Goal: Communication & Community: Share content

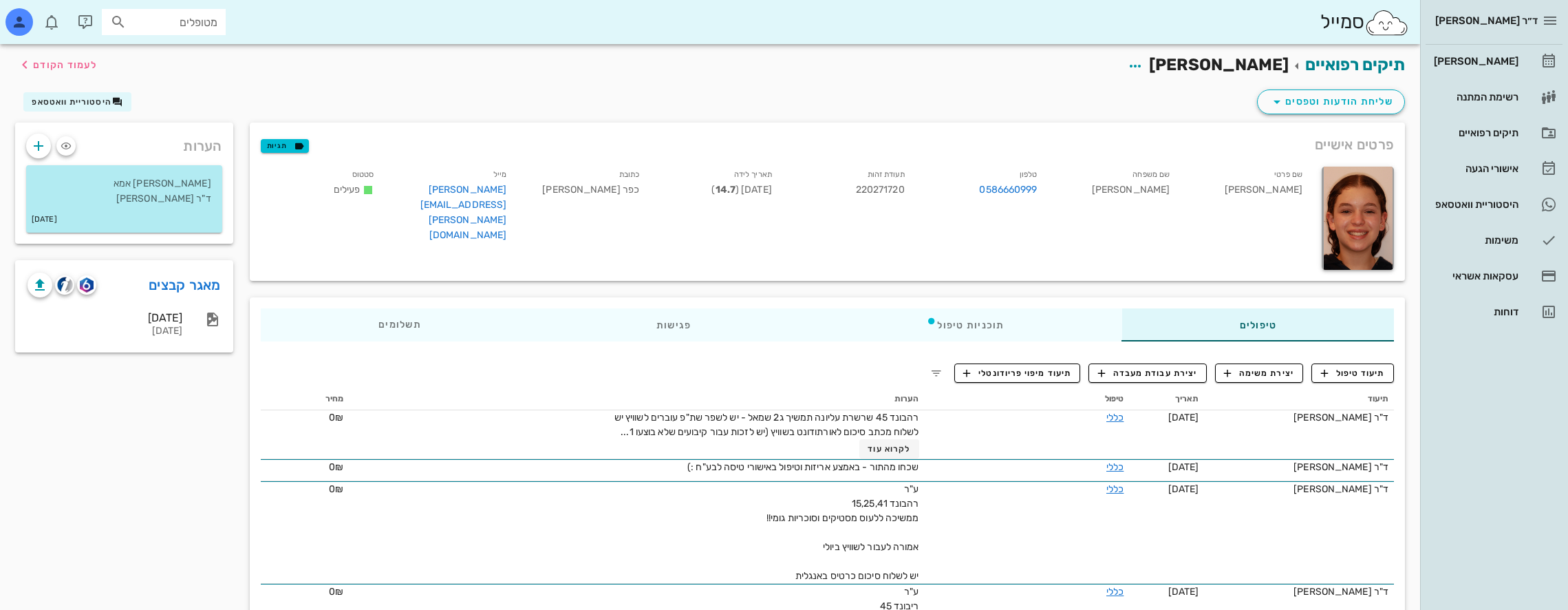
scroll to position [276, 0]
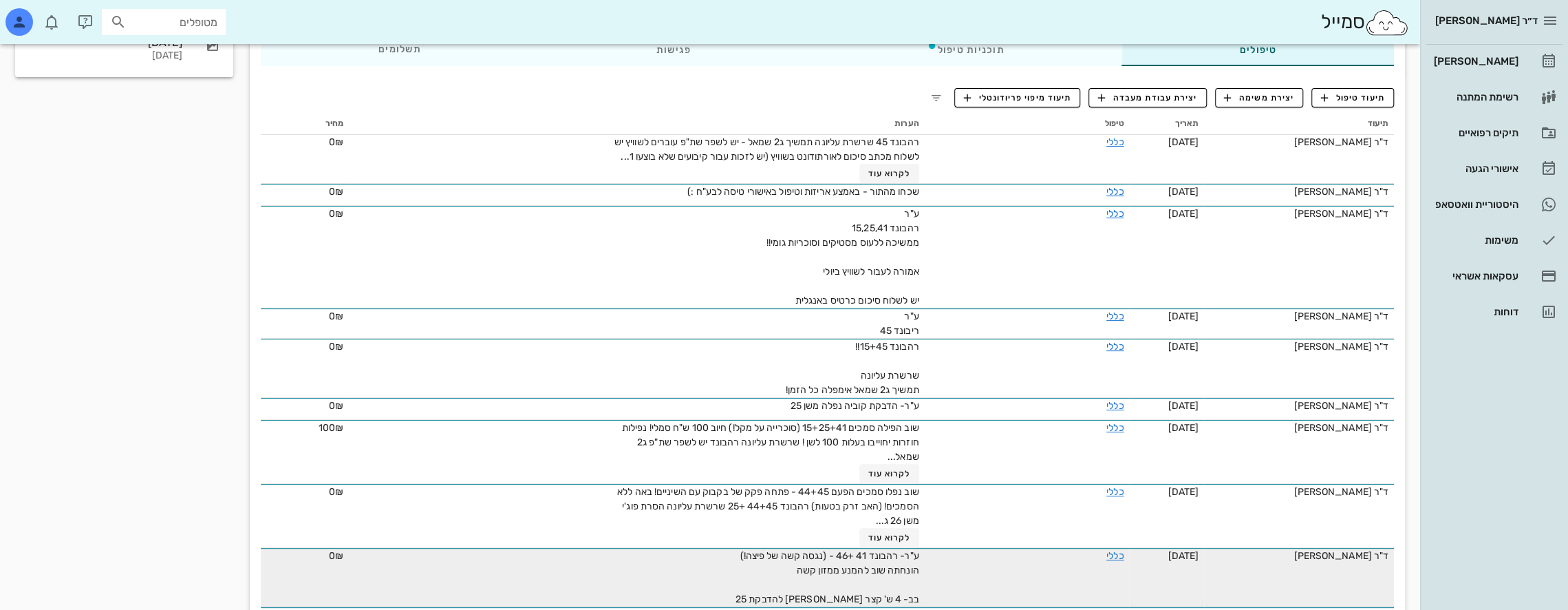
click at [556, 559] on td "ע"ר- רהבונד 41 +46 - (נגסה קשה של פיצה!) הונחתה שוב להמנע ממזון קשה בב- 4 ש' קצ…" at bounding box center [636, 578] width 575 height 59
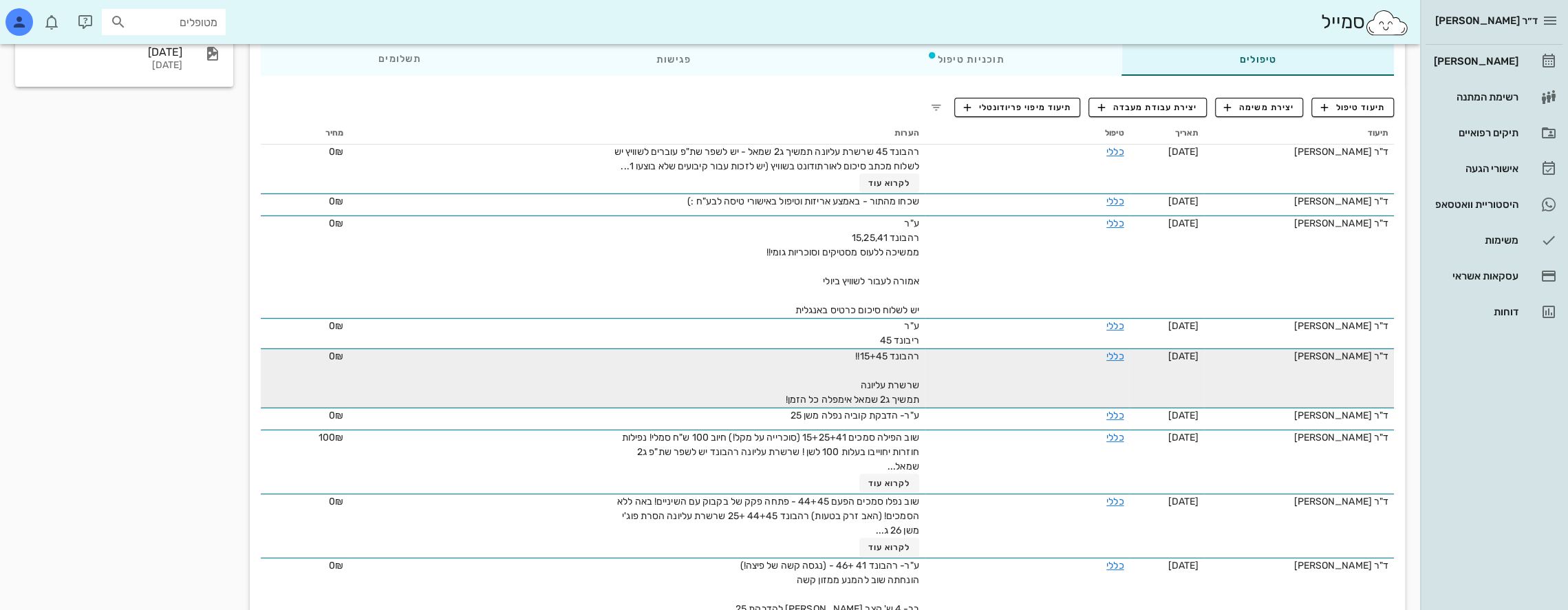
scroll to position [206, 0]
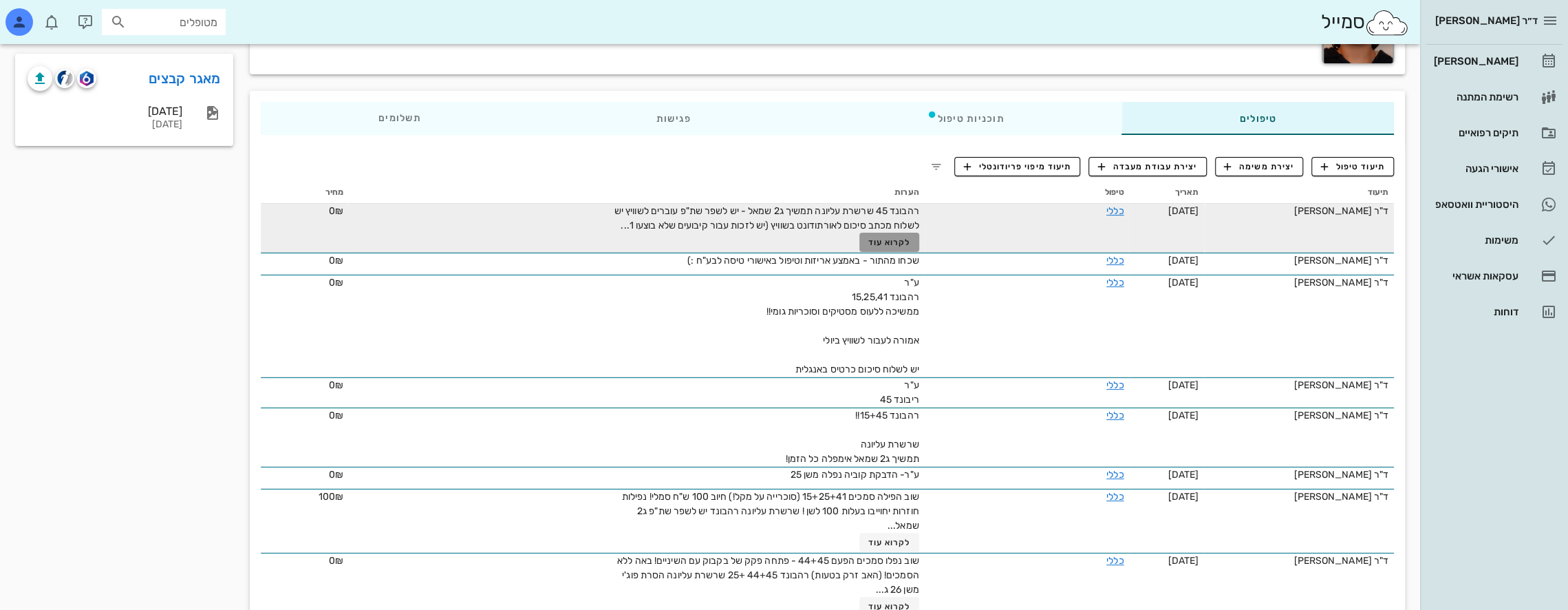
click at [877, 244] on span "לקרוא עוד" at bounding box center [889, 243] width 43 height 10
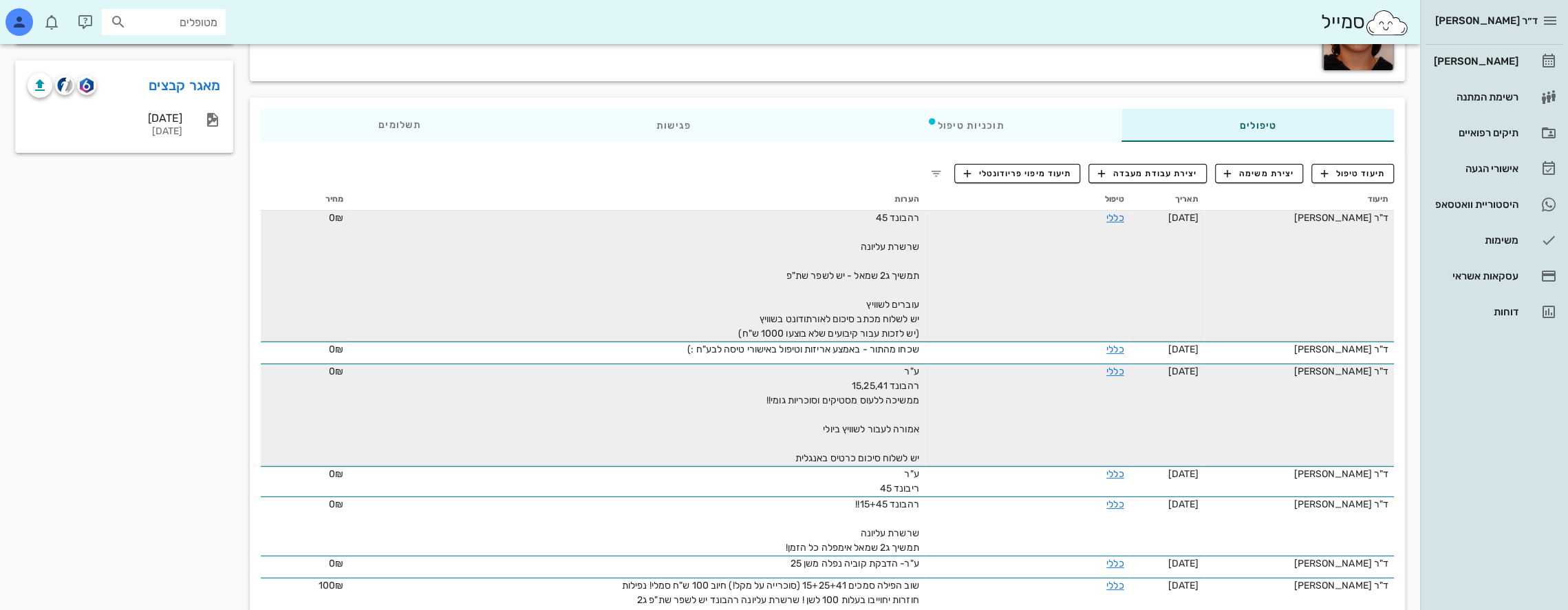
scroll to position [0, 0]
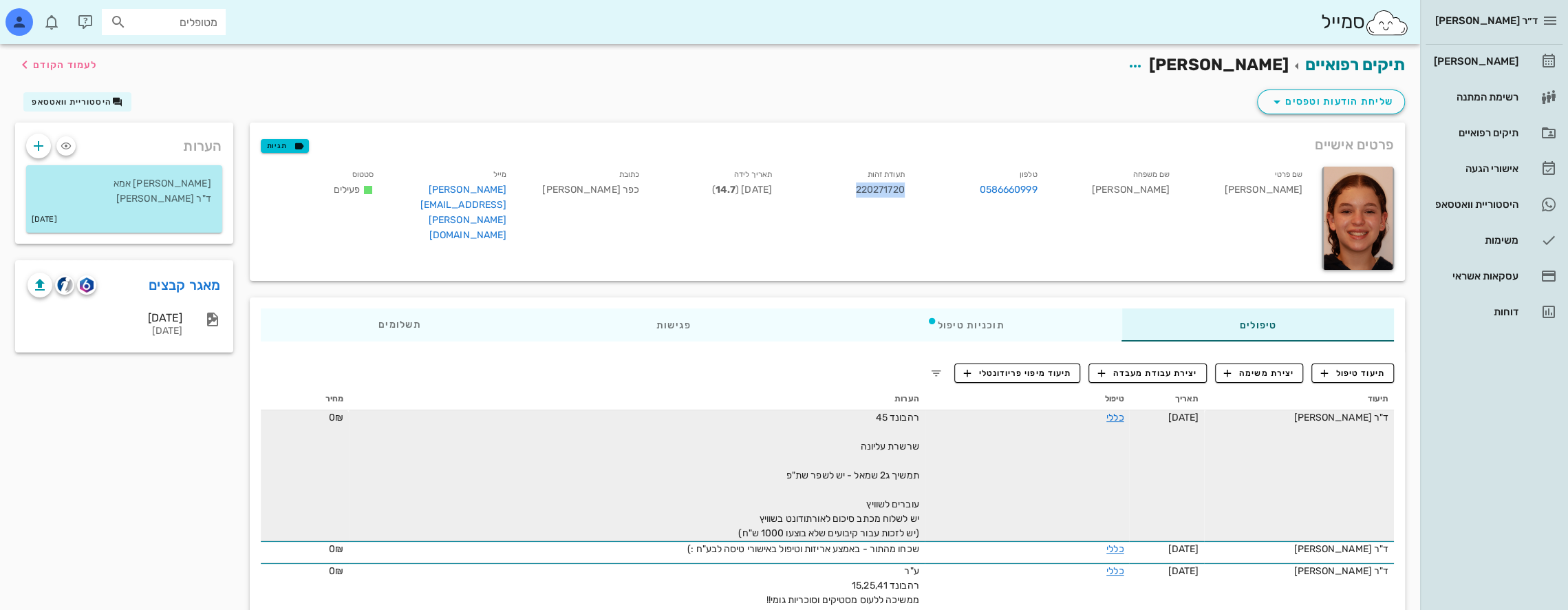
drag, startPoint x: 854, startPoint y: 191, endPoint x: 903, endPoint y: 193, distance: 49.0
click at [903, 193] on div "תעודת זהות 220271720" at bounding box center [849, 208] width 133 height 87
copy span "220271720"
click at [194, 26] on input "מטופלים" at bounding box center [173, 22] width 88 height 18
type input "c"
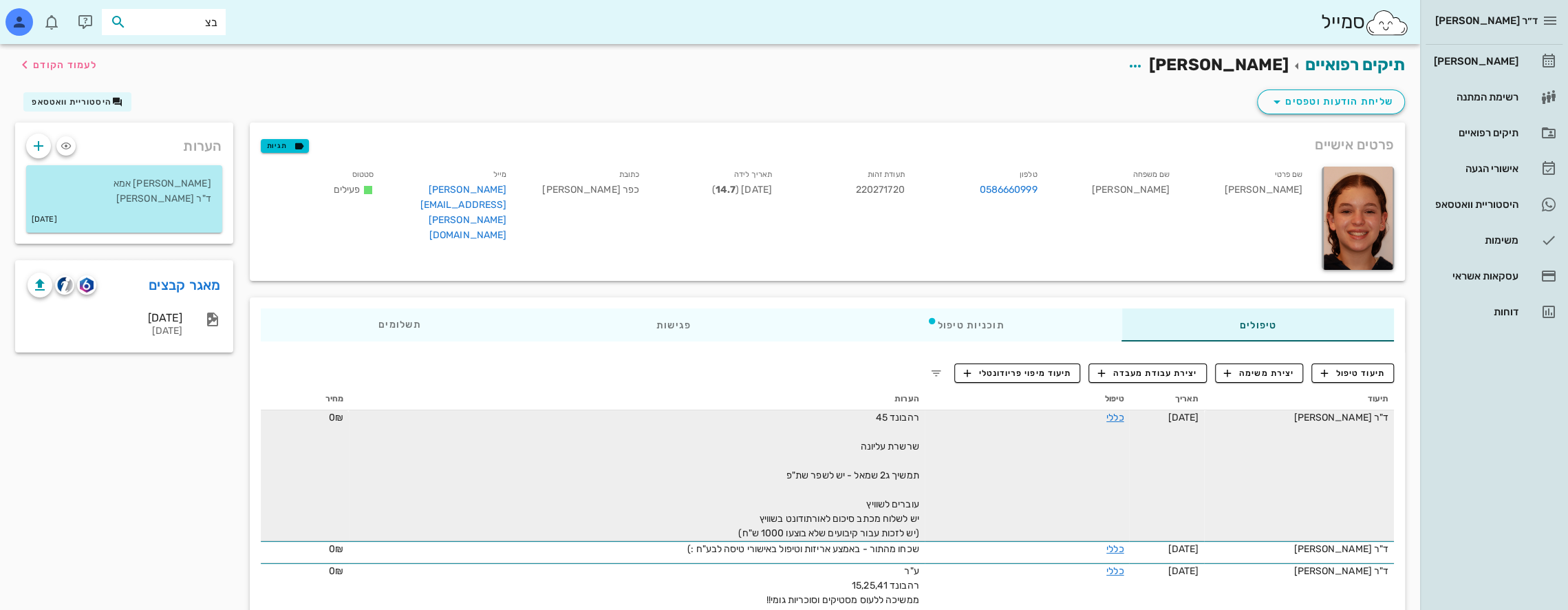
type input "[PERSON_NAME]"
click at [186, 53] on div "[PERSON_NAME] 225352426" at bounding box center [140, 52] width 152 height 11
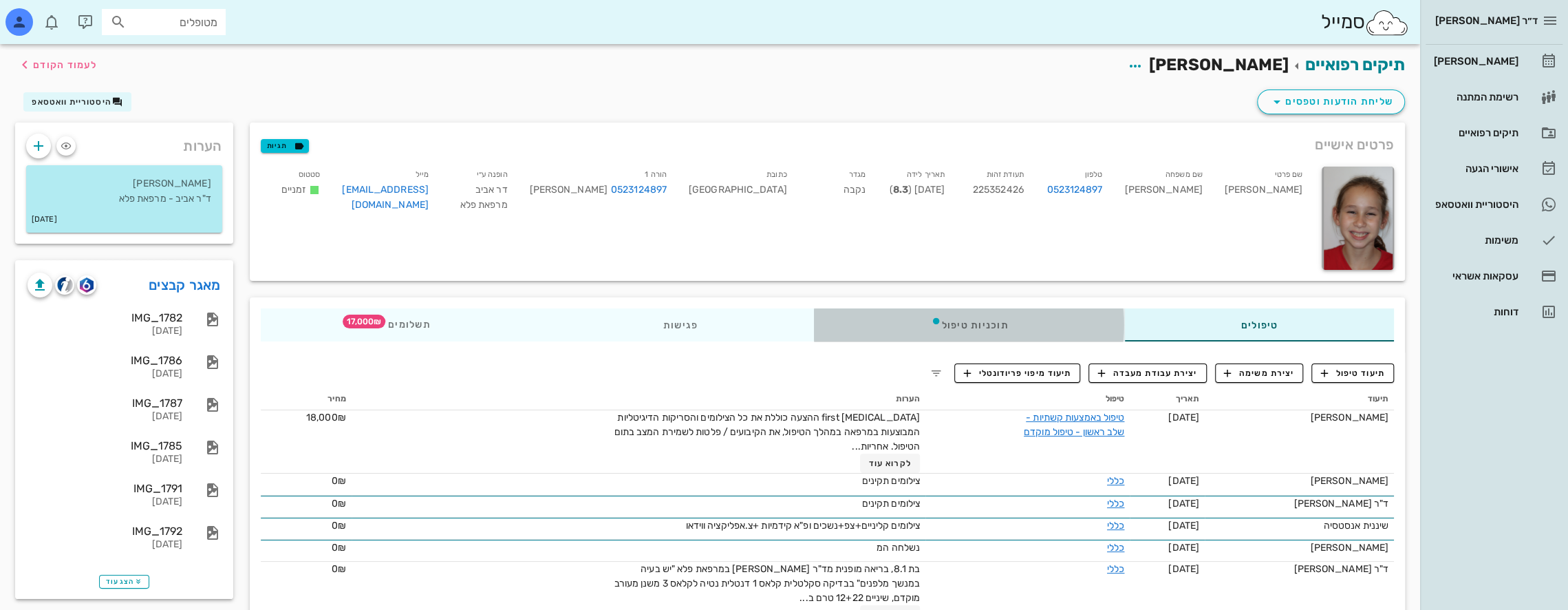
click at [1021, 324] on div "תוכניות טיפול" at bounding box center [969, 325] width 310 height 33
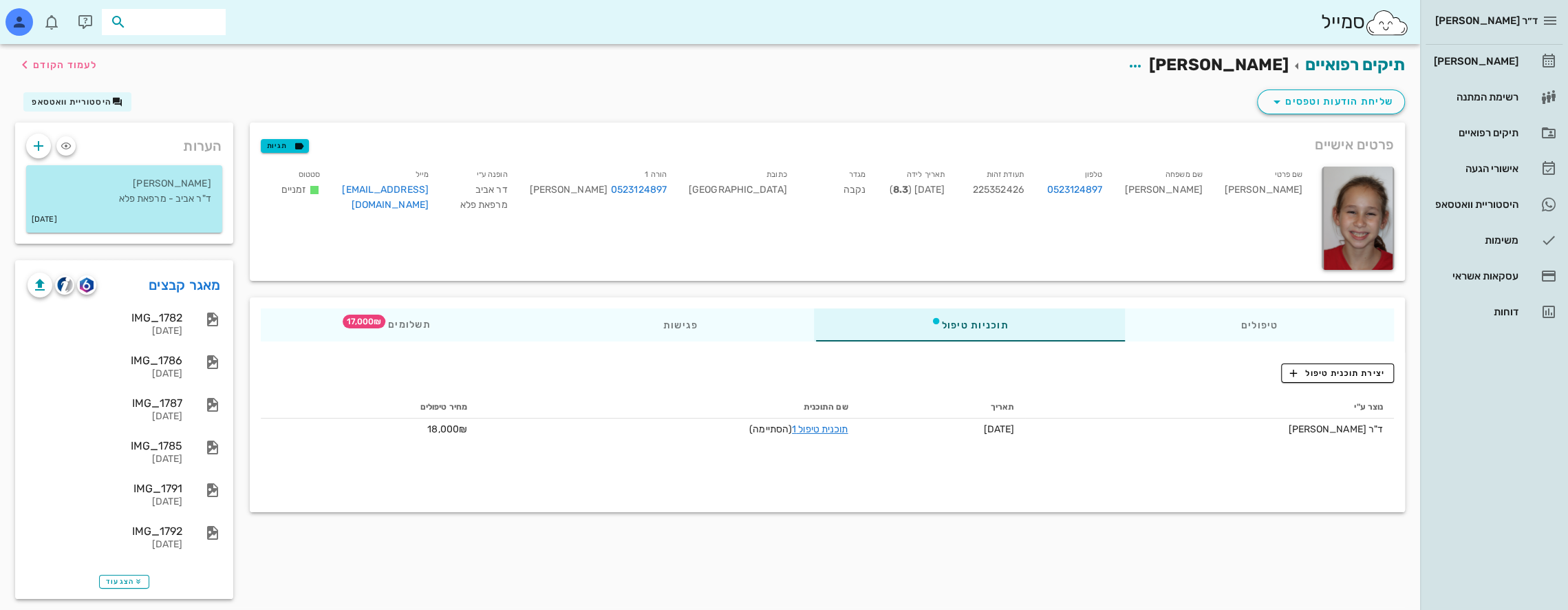
click at [173, 27] on input "text" at bounding box center [173, 22] width 88 height 18
type input "s"
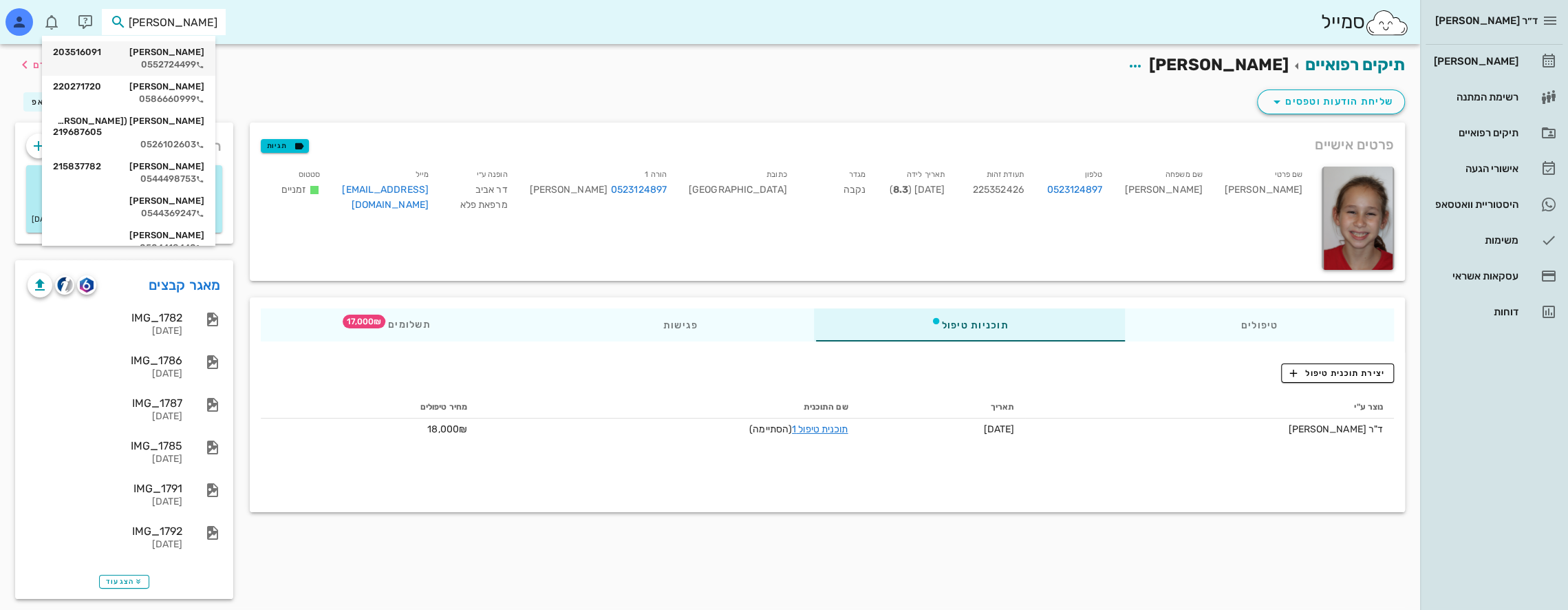
type input "דוידמ"
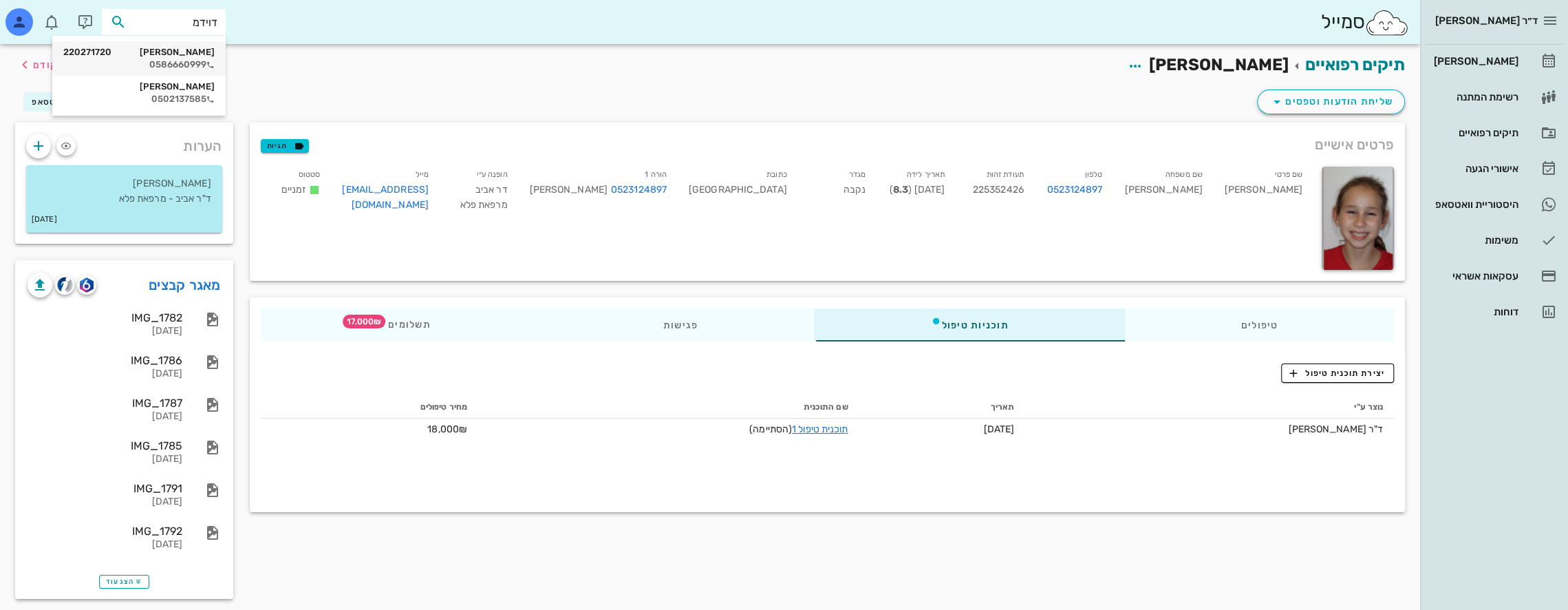
click at [189, 55] on div "[PERSON_NAME] 220271720" at bounding box center [139, 52] width 152 height 11
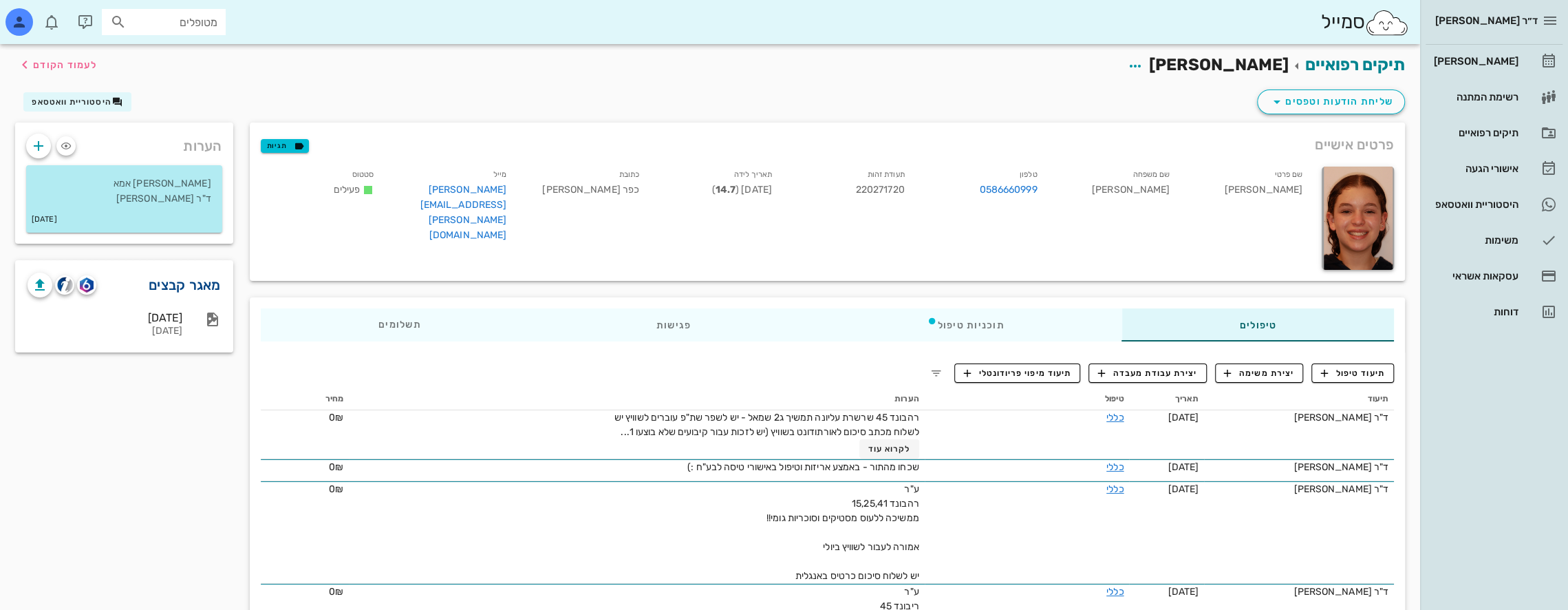
click at [177, 286] on link "מאגר קבצים" at bounding box center [185, 285] width 73 height 22
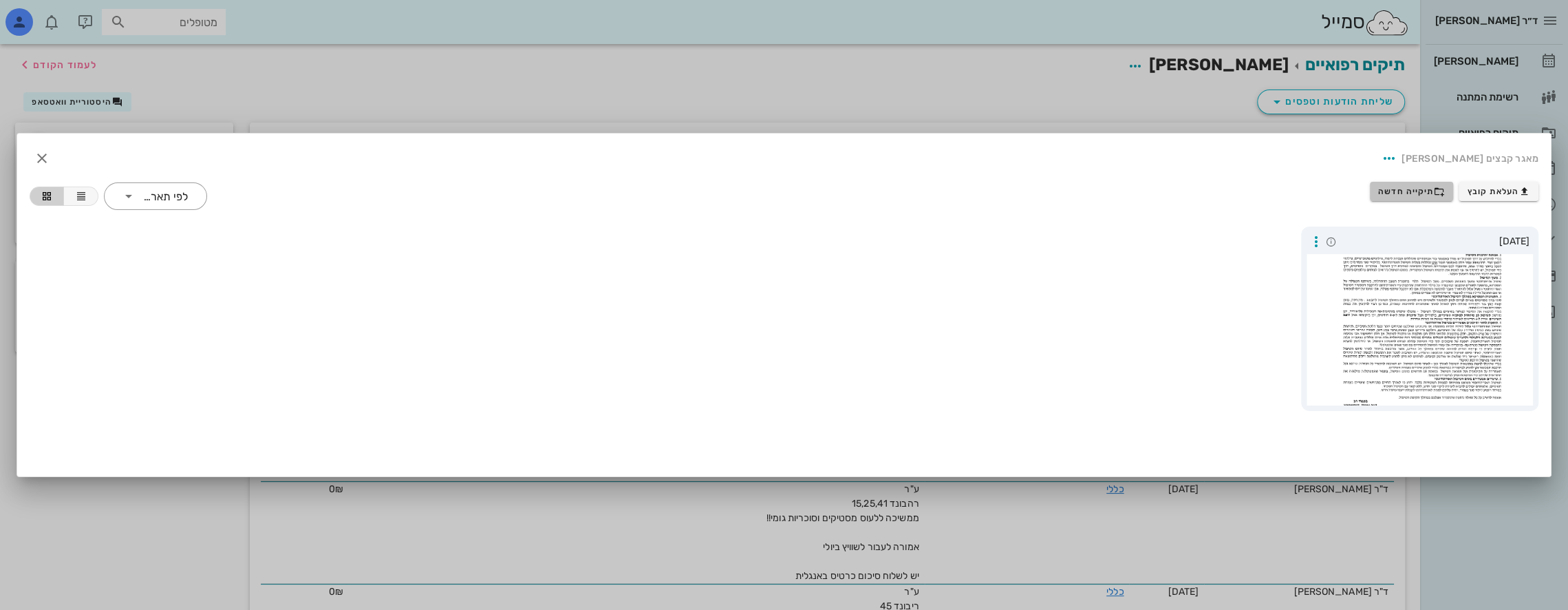
click at [1398, 189] on span "תיקייה חדשה" at bounding box center [1411, 191] width 67 height 11
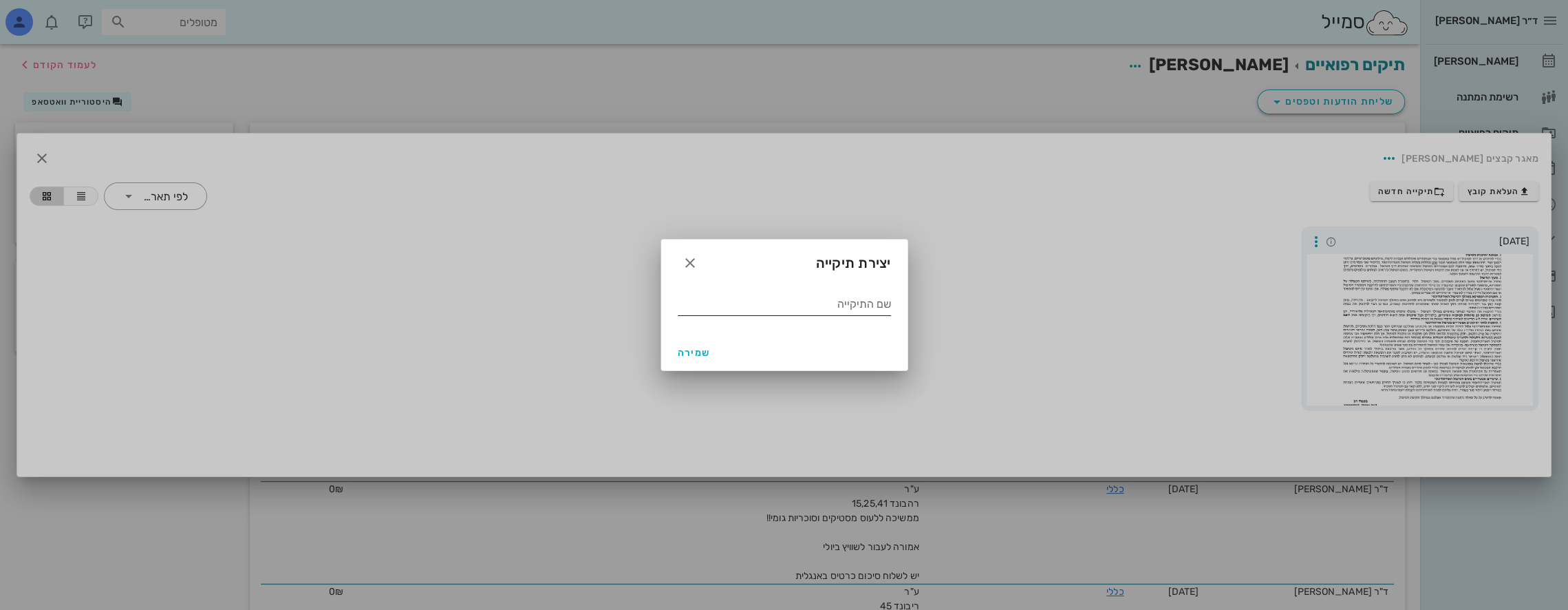
click at [804, 303] on input "שם התיקייה" at bounding box center [784, 304] width 214 height 22
type input "I"
type input "צילומי התחלה"
click at [679, 349] on span "שמירה" at bounding box center [695, 352] width 33 height 12
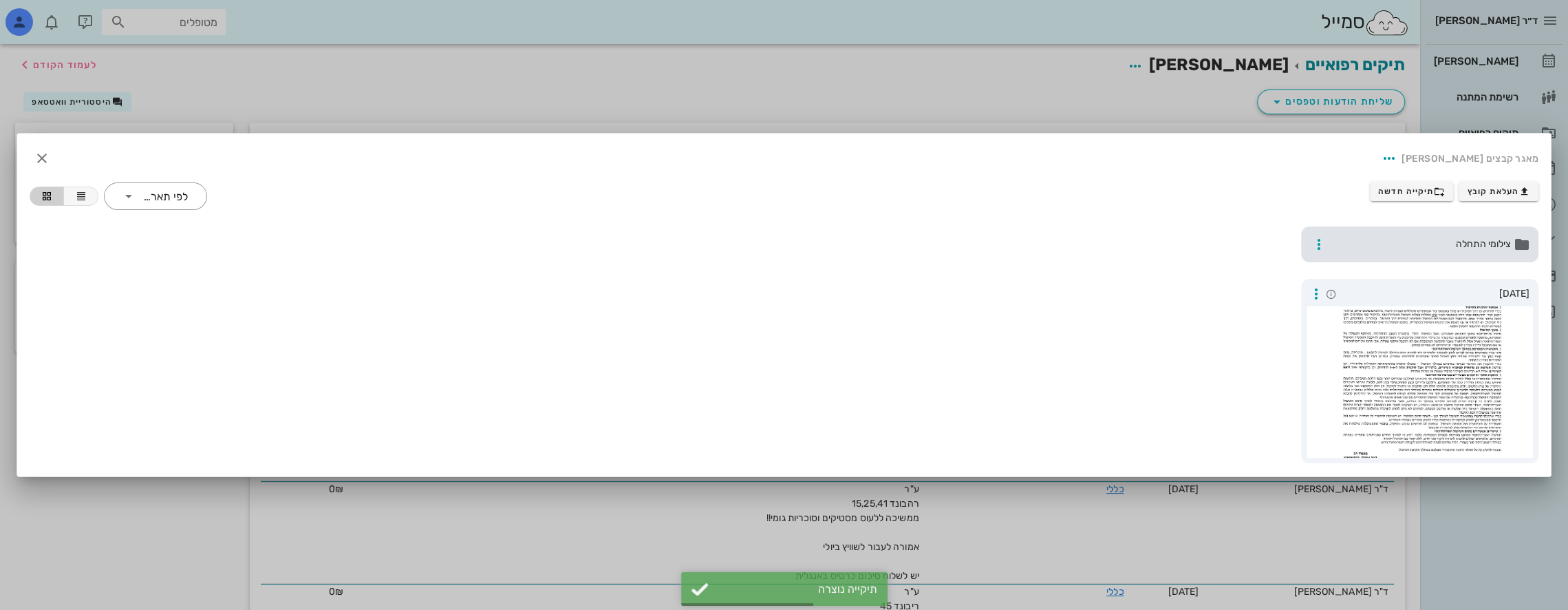
click at [1414, 235] on div "צילומי התחלה" at bounding box center [1420, 244] width 238 height 35
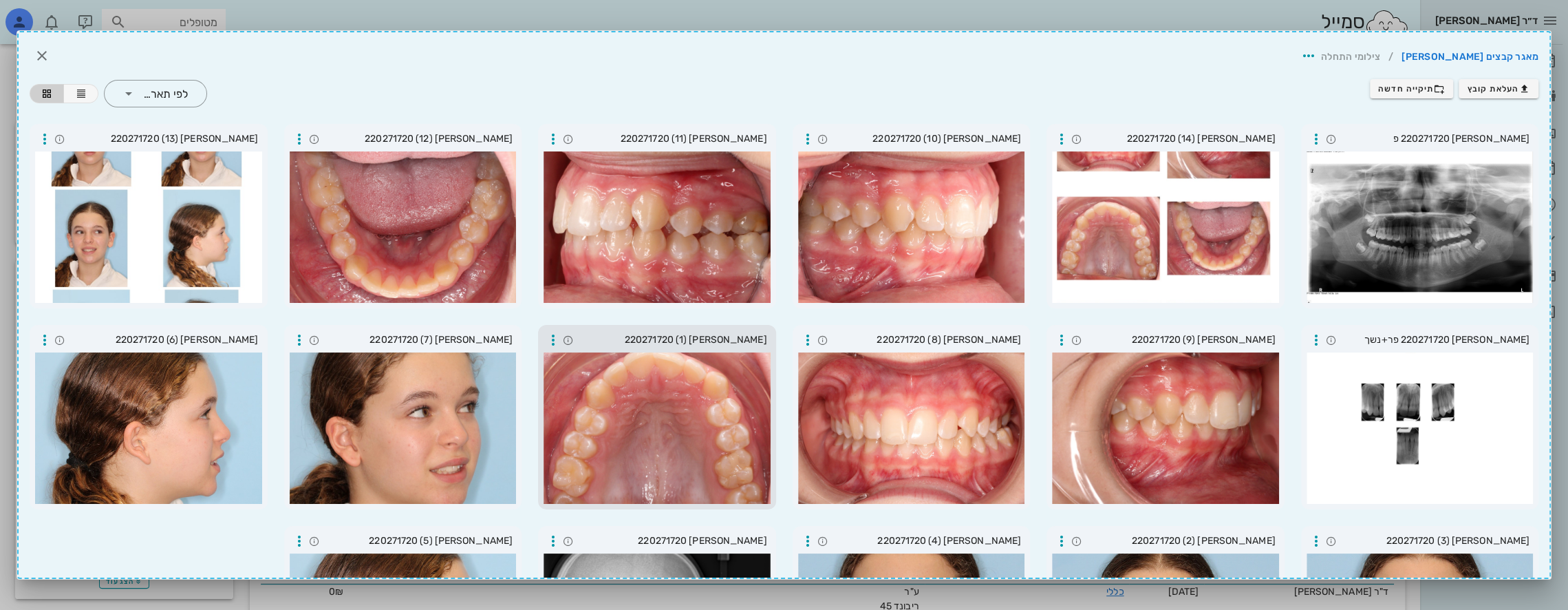
scroll to position [34, 0]
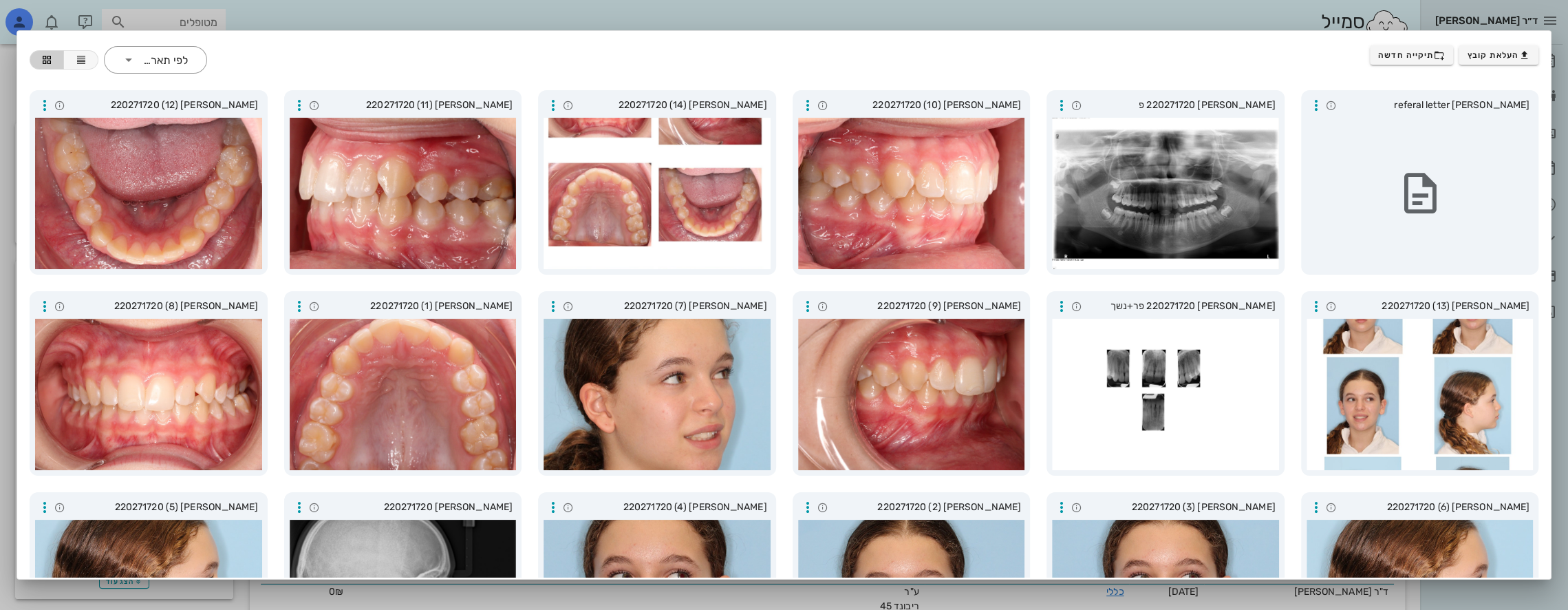
click at [414, 4] on div at bounding box center [784, 305] width 1568 height 610
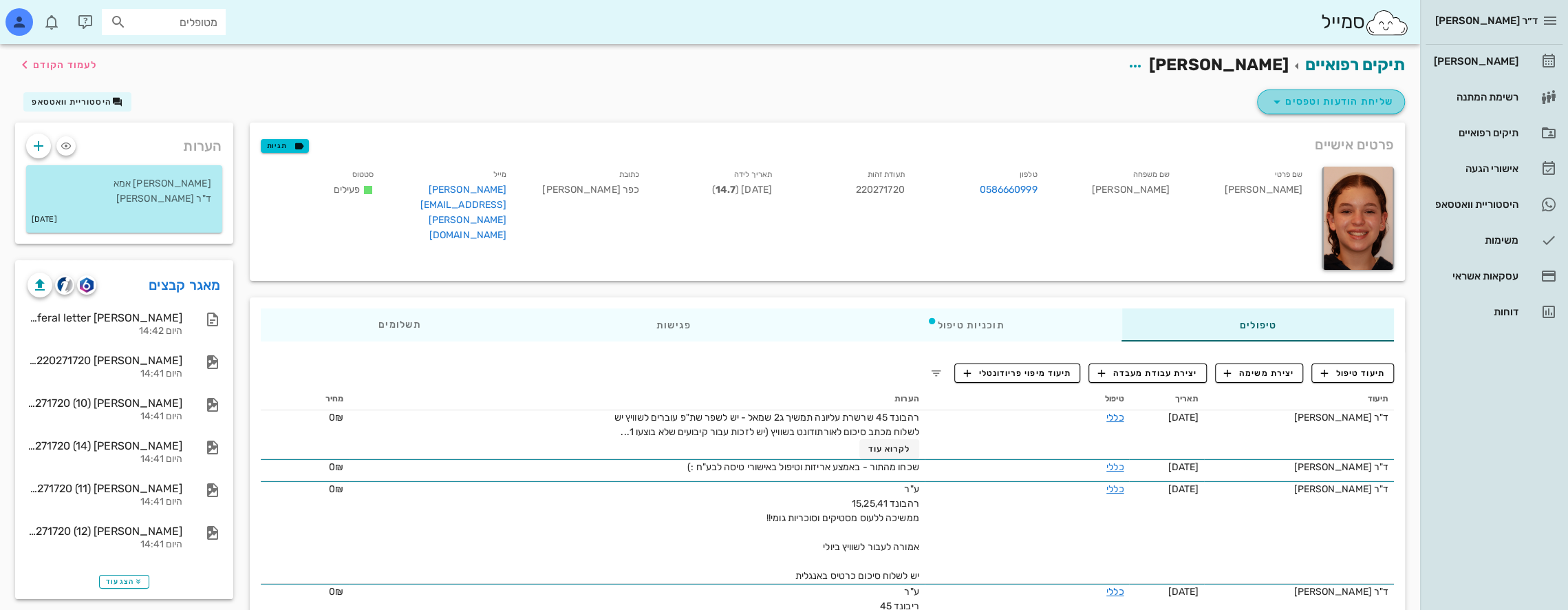
click at [1338, 101] on span "שליחת הודעות וטפסים" at bounding box center [1330, 102] width 125 height 17
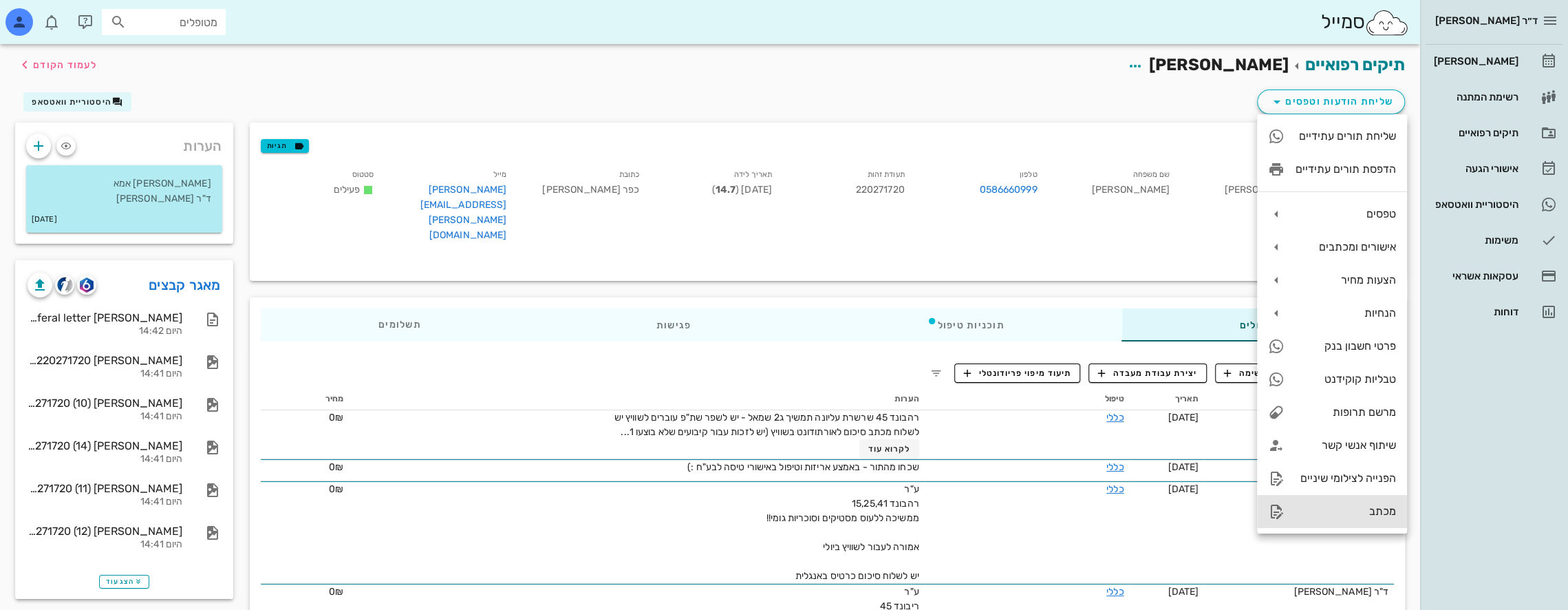
click at [1340, 513] on div "מכתב" at bounding box center [1346, 512] width 101 height 13
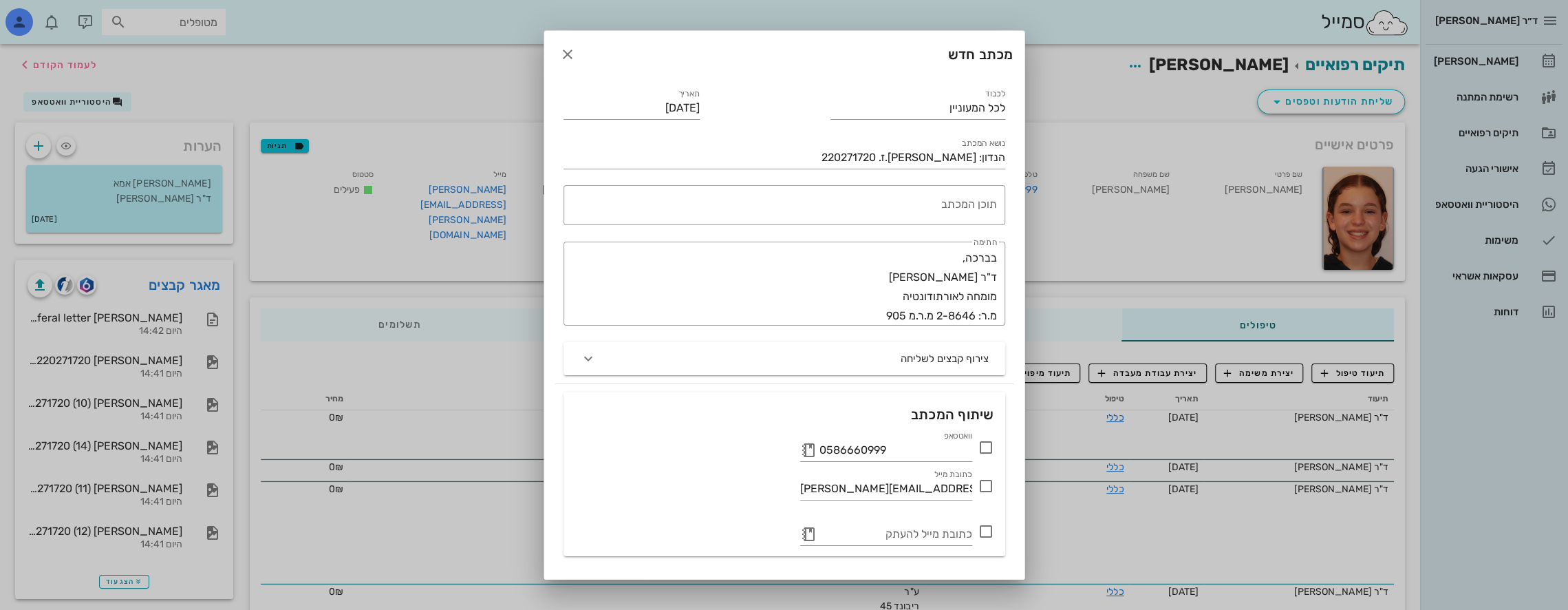
drag, startPoint x: 924, startPoint y: 103, endPoint x: 1135, endPoint y: 113, distance: 211.2
drag, startPoint x: 951, startPoint y: 109, endPoint x: 1065, endPoint y: 109, distance: 114.0
type input "d"
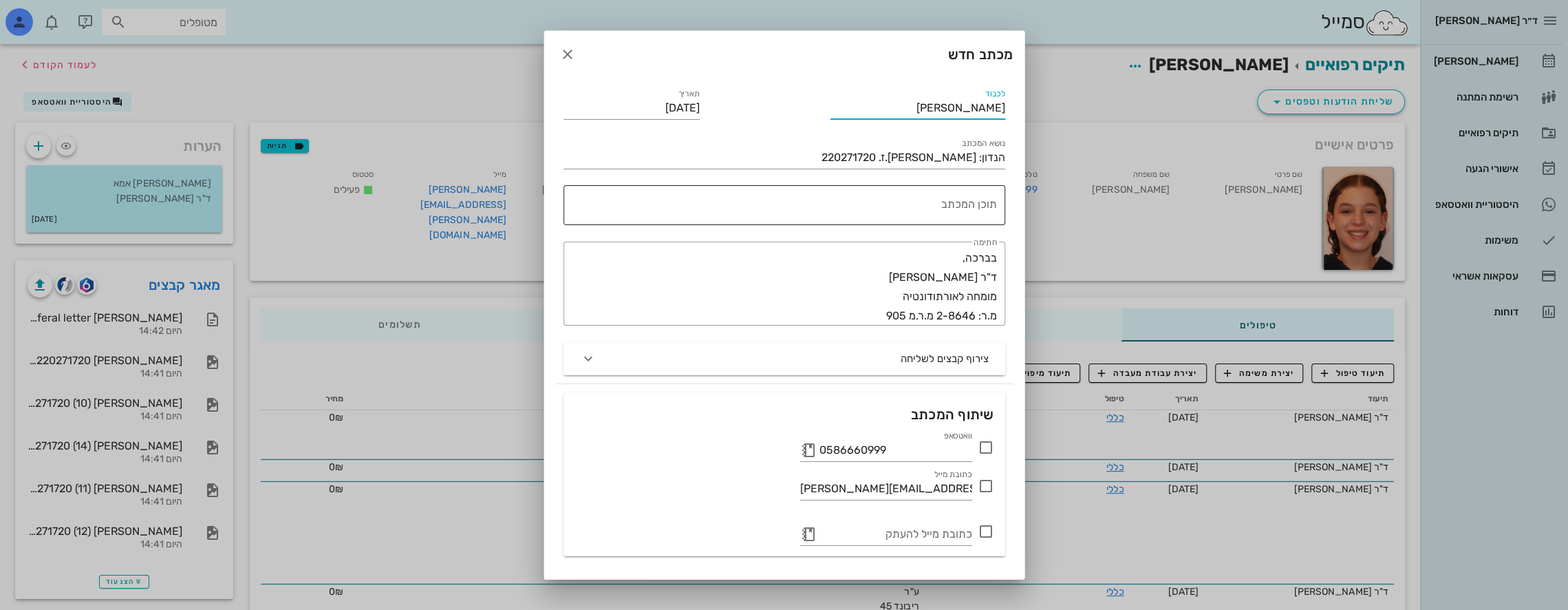
type input "[PERSON_NAME]"
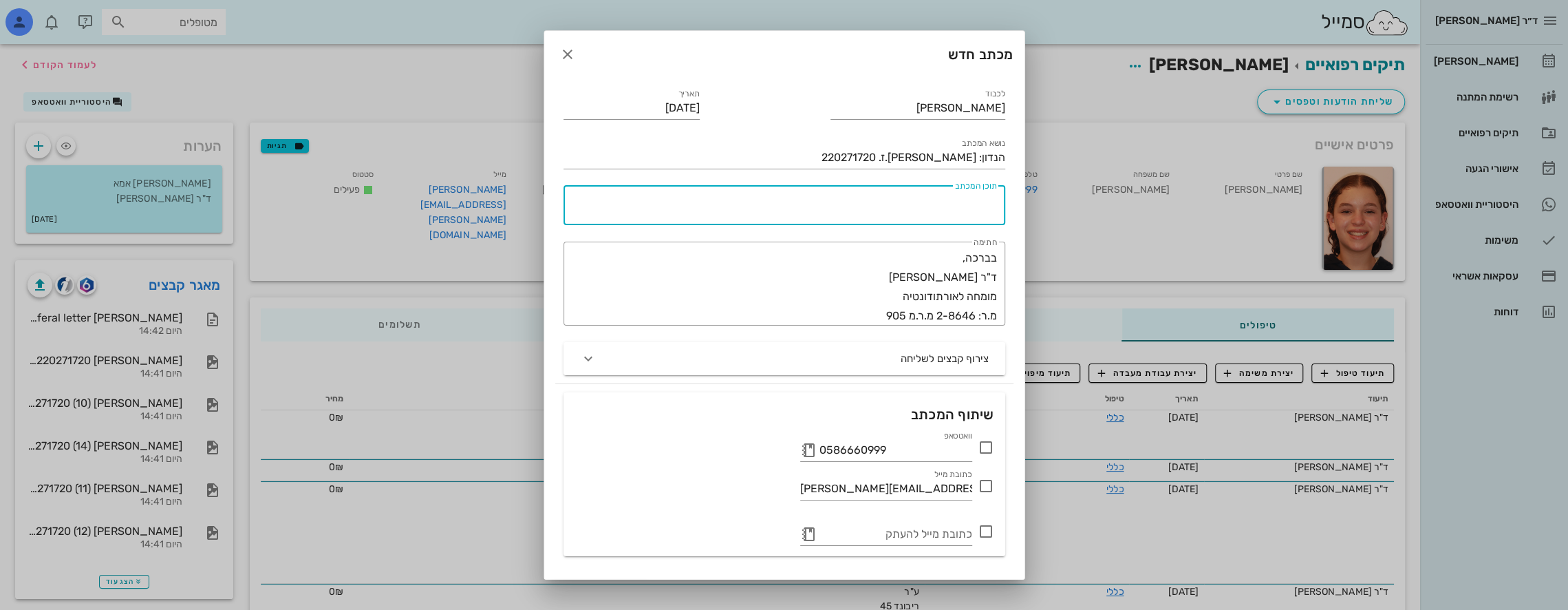
click at [971, 205] on textarea "תוכן המכתב" at bounding box center [782, 209] width 431 height 33
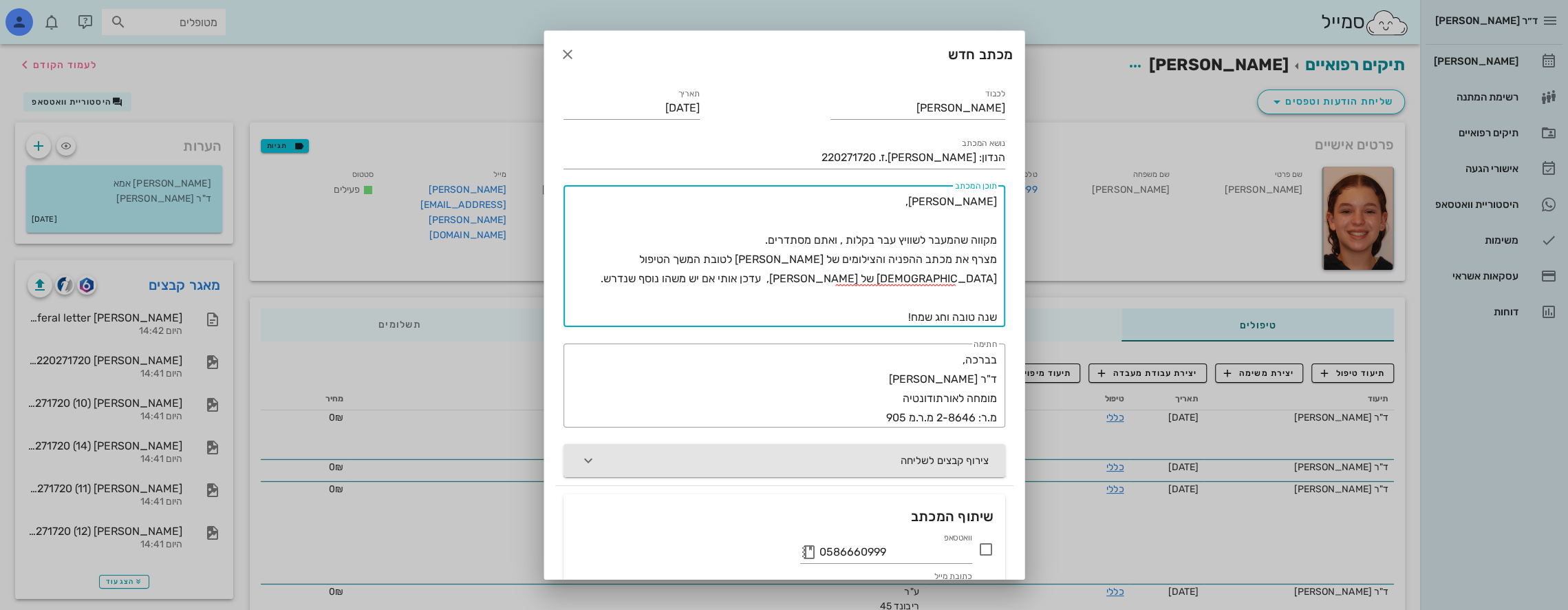
click at [716, 460] on button "צירוף קבצים לשליחה" at bounding box center [784, 461] width 442 height 33
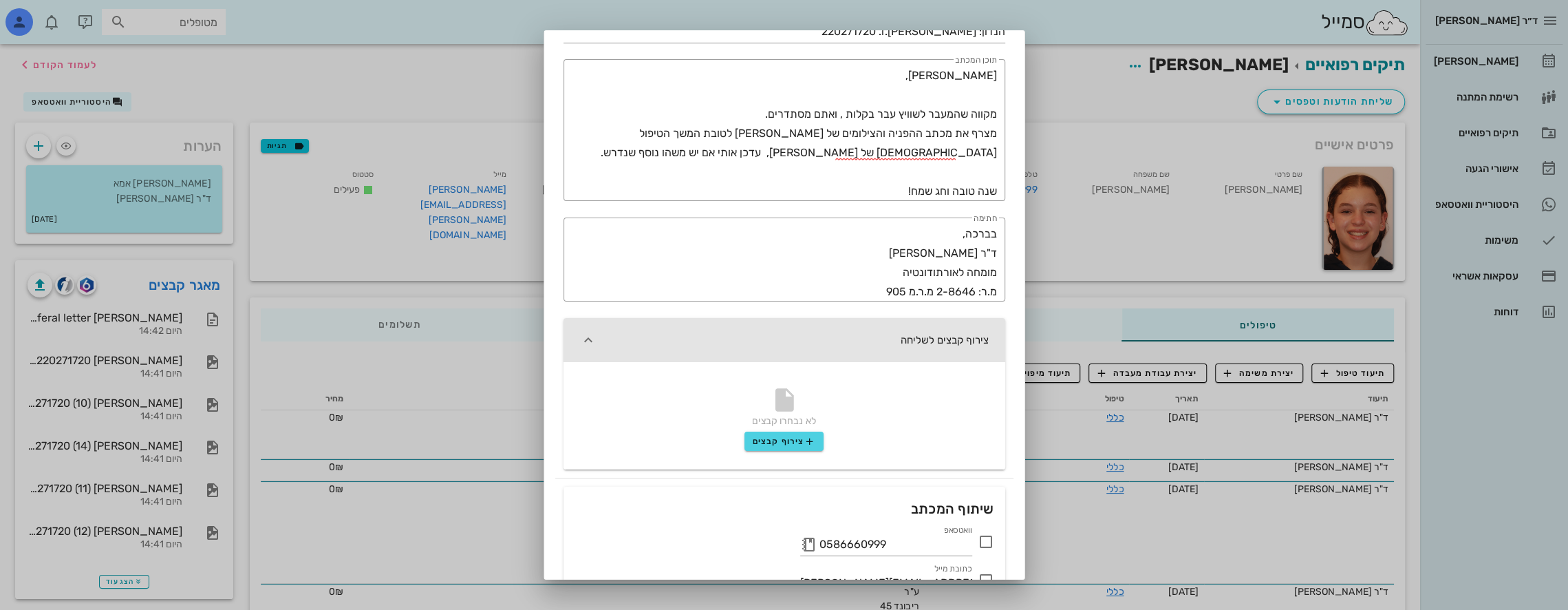
scroll to position [206, 0]
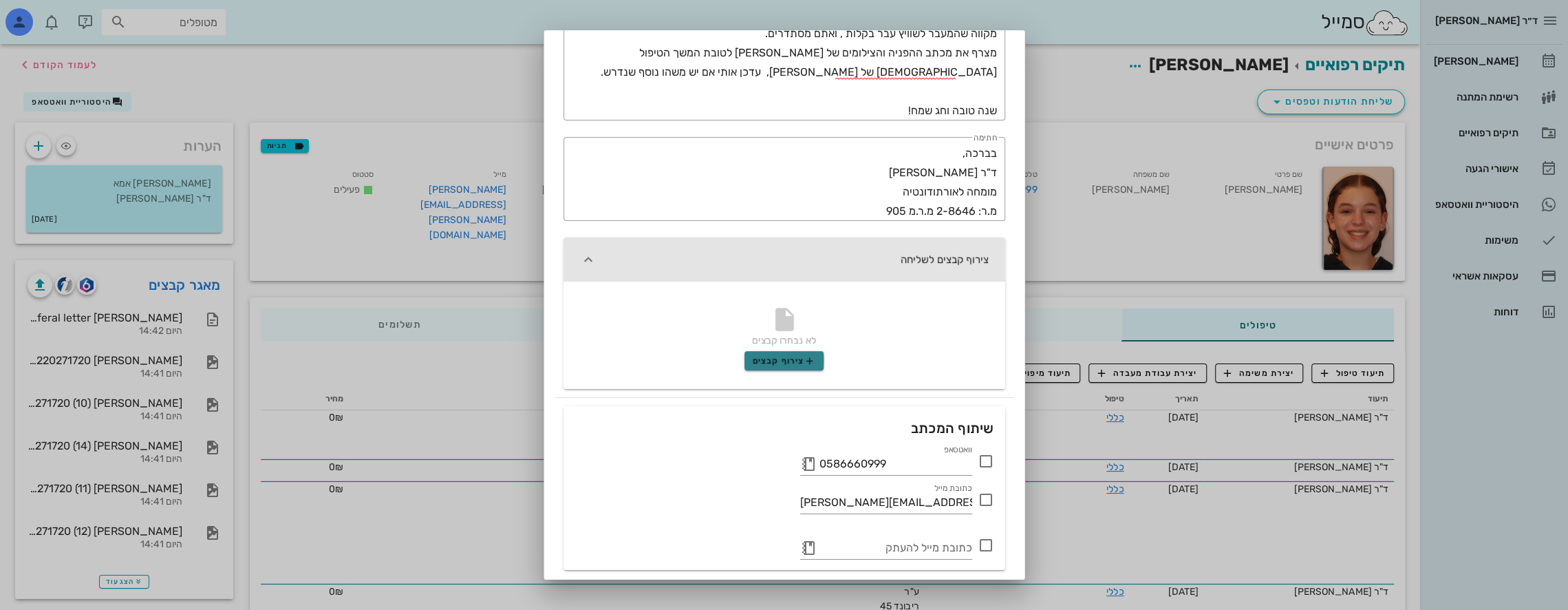
click at [776, 363] on span "צירוף קבצים" at bounding box center [784, 360] width 63 height 11
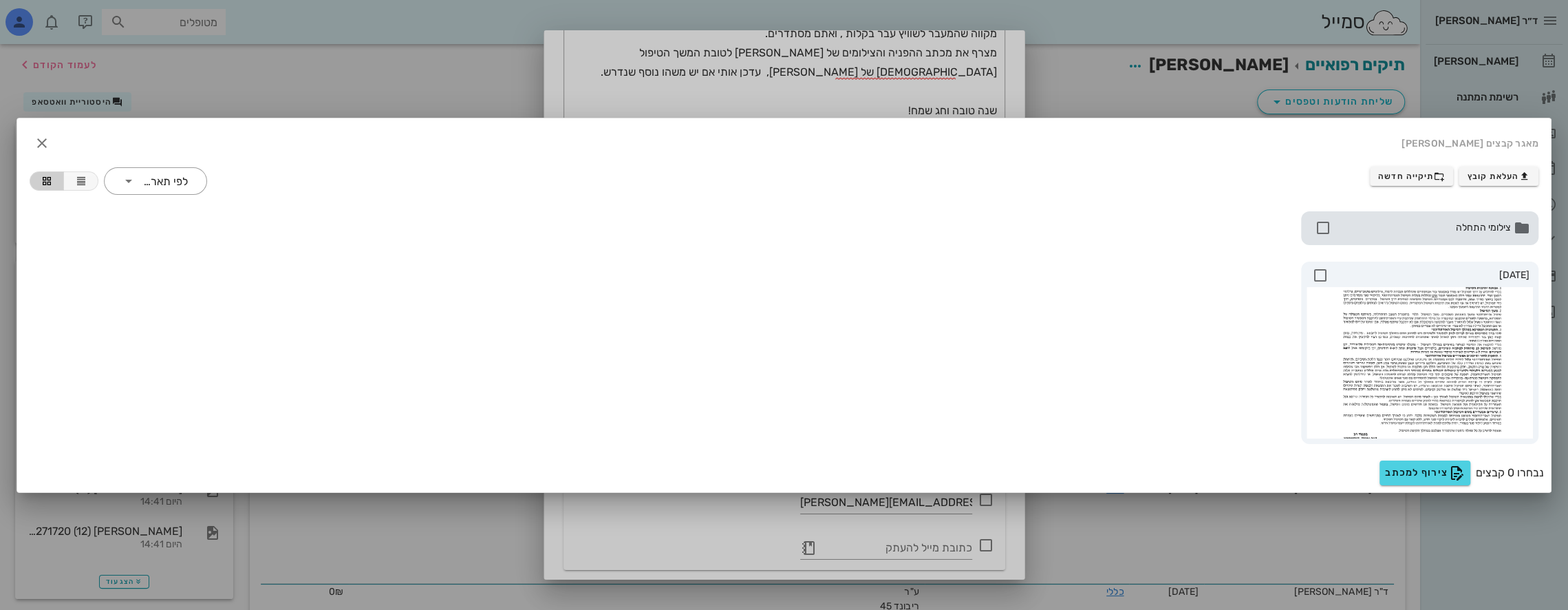
click at [1426, 238] on div "צילומי התחלה" at bounding box center [1420, 228] width 238 height 34
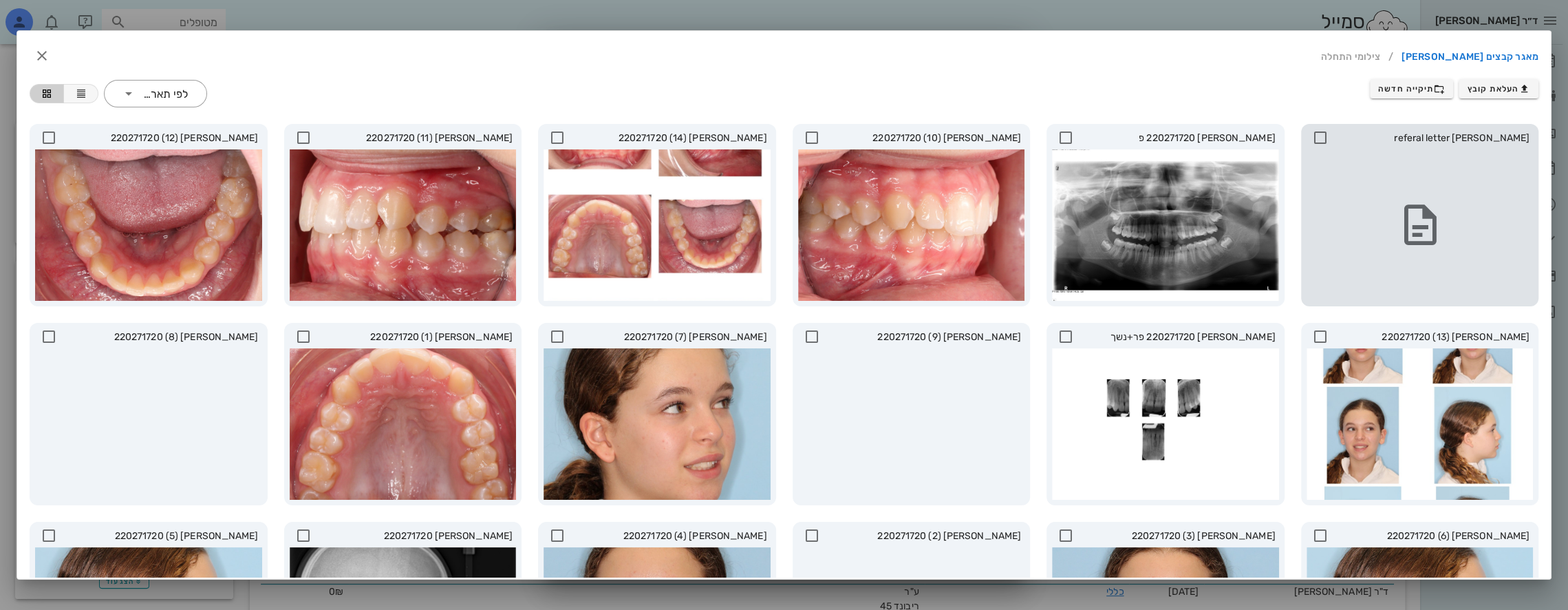
click at [1425, 238] on icon at bounding box center [1420, 225] width 48 height 48
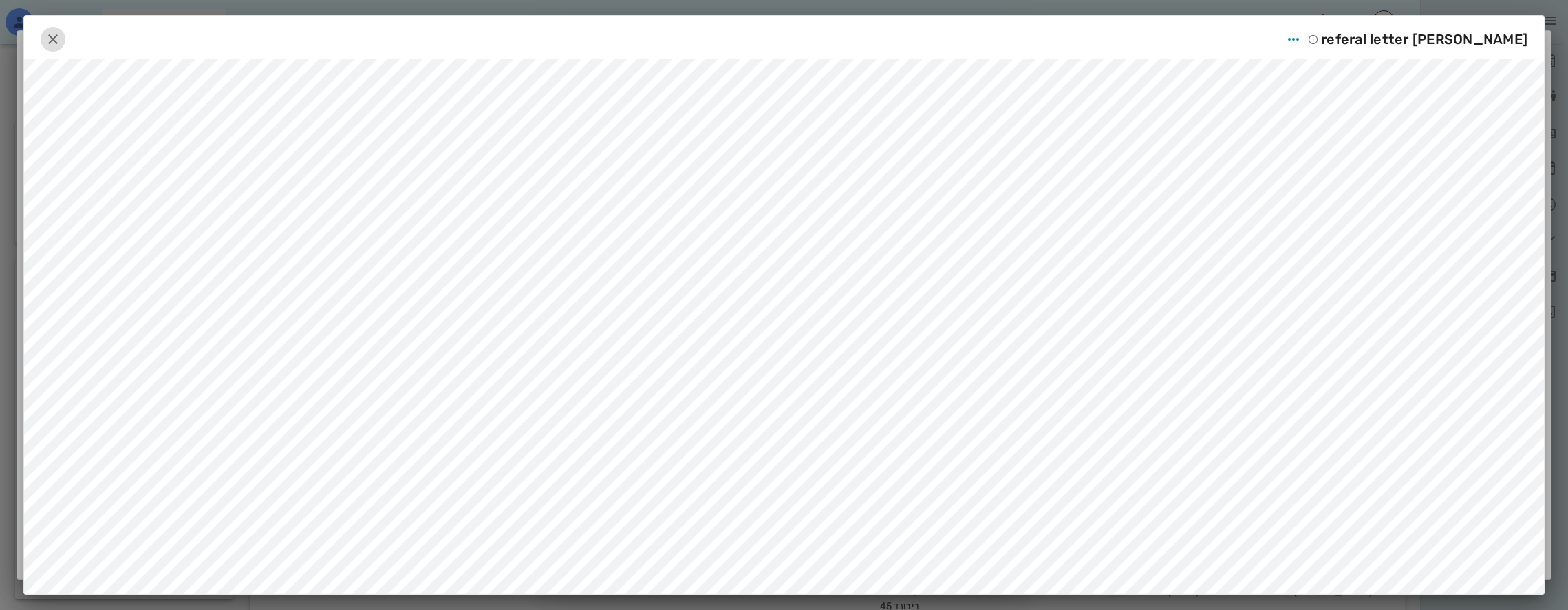
click at [60, 35] on icon "button" at bounding box center [53, 40] width 16 height 17
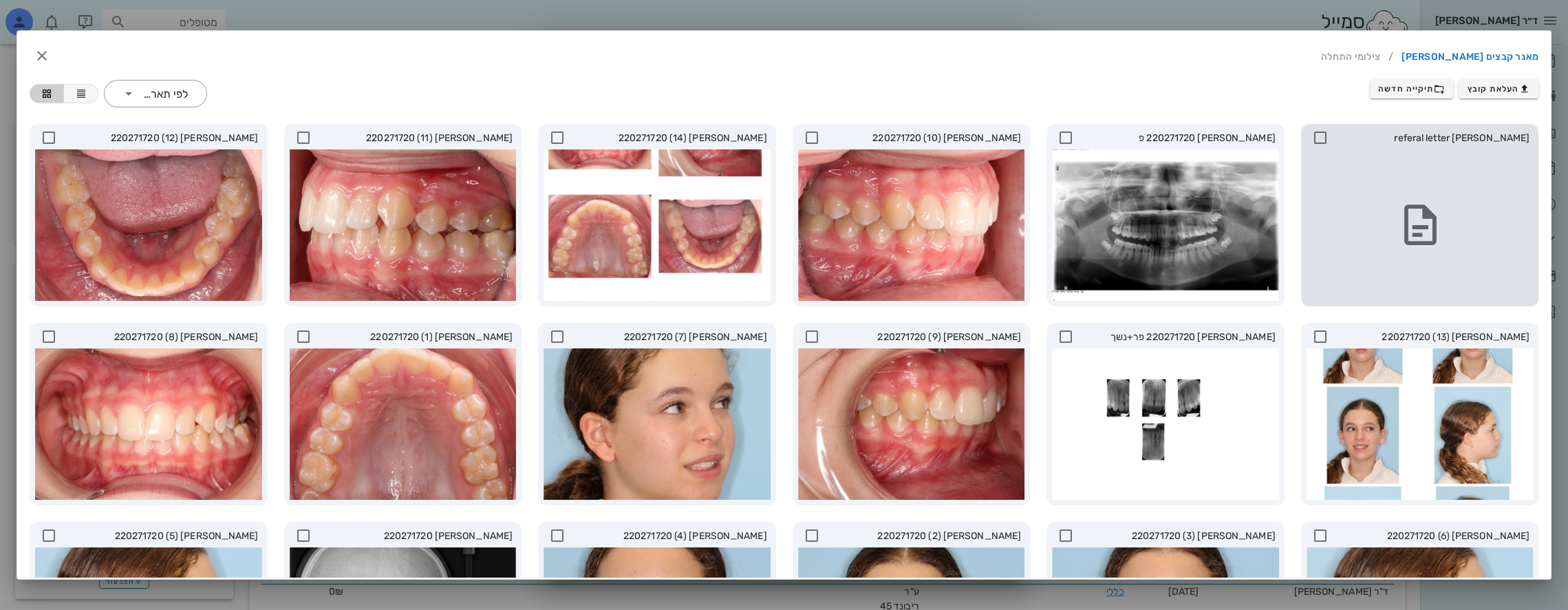
click at [1326, 135] on icon at bounding box center [1321, 138] width 16 height 17
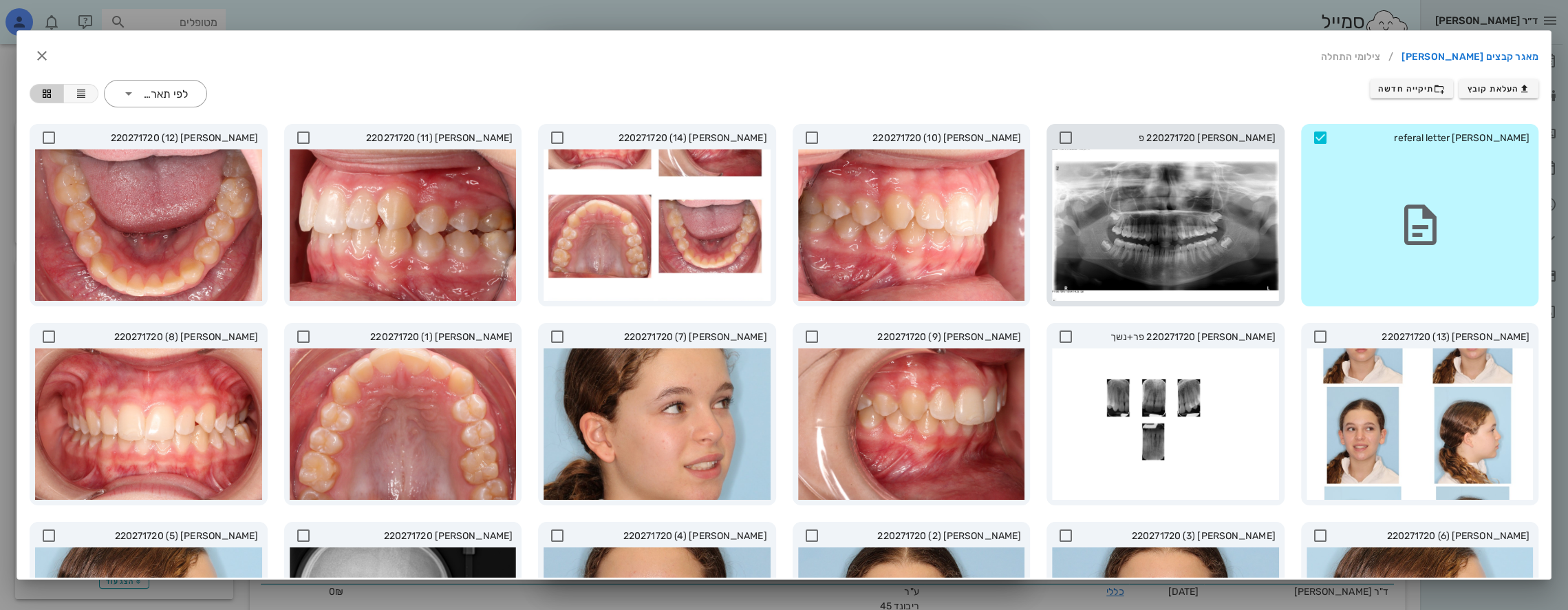
click at [1071, 134] on icon at bounding box center [1066, 138] width 16 height 17
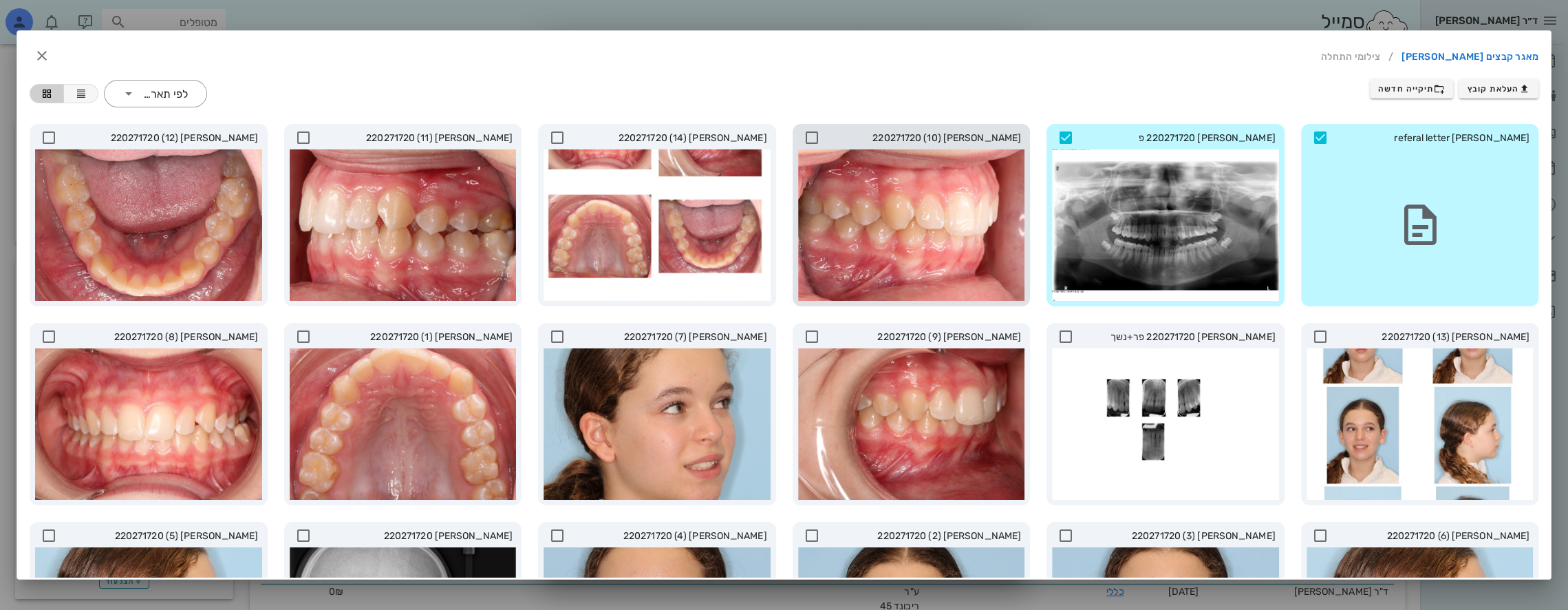
click at [820, 135] on icon at bounding box center [812, 138] width 16 height 17
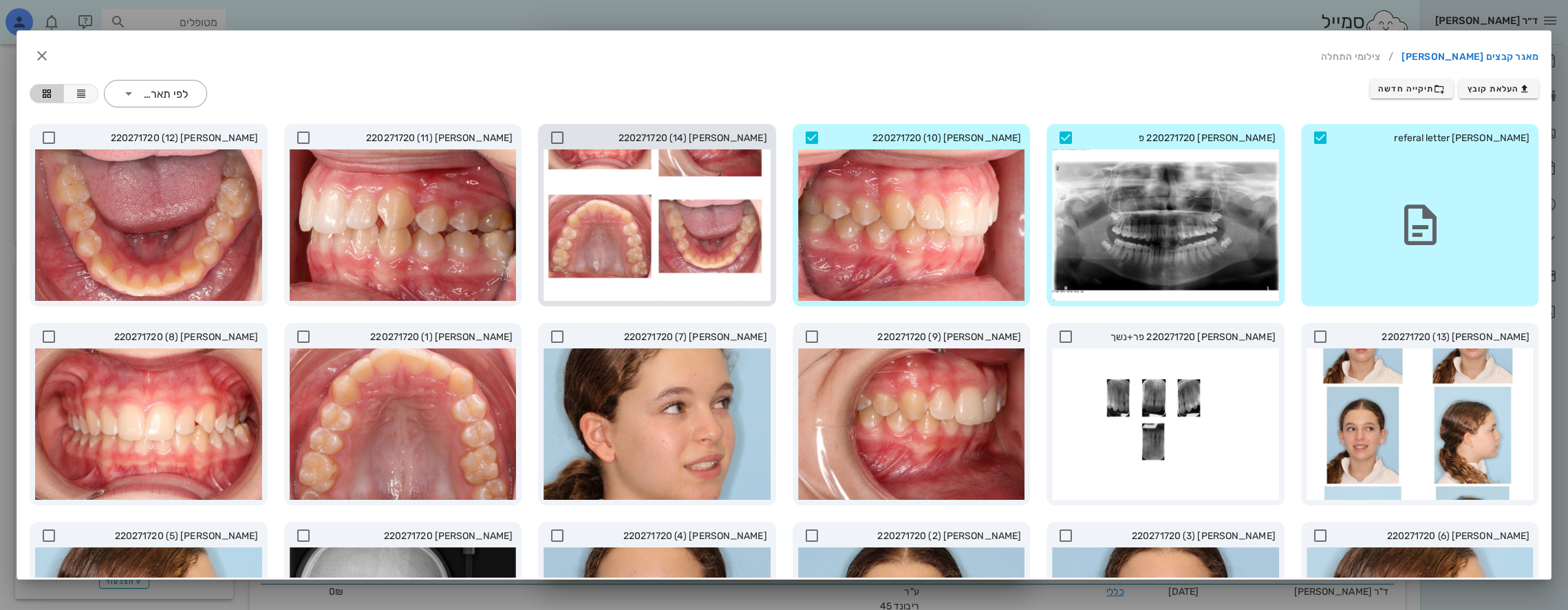
click at [561, 134] on icon at bounding box center [558, 138] width 16 height 17
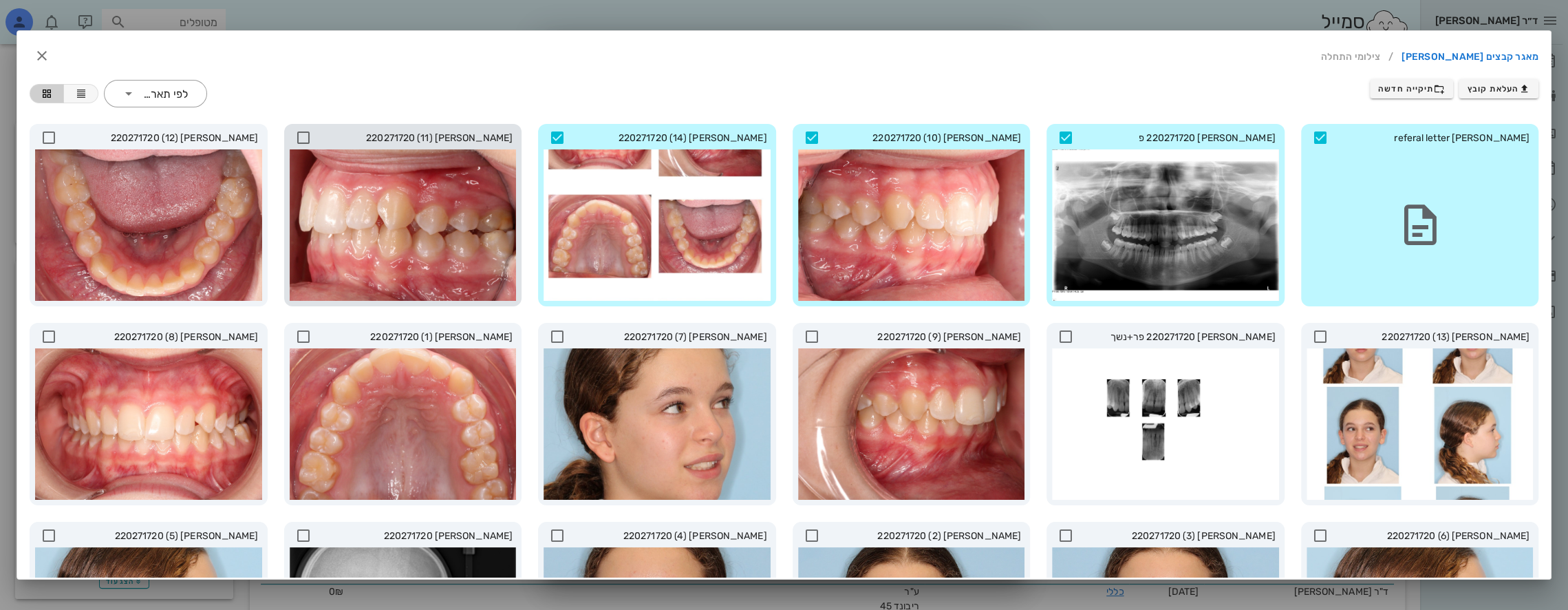
drag, startPoint x: 311, startPoint y: 134, endPoint x: 299, endPoint y: 134, distance: 12.0
click at [309, 134] on icon at bounding box center [304, 138] width 16 height 17
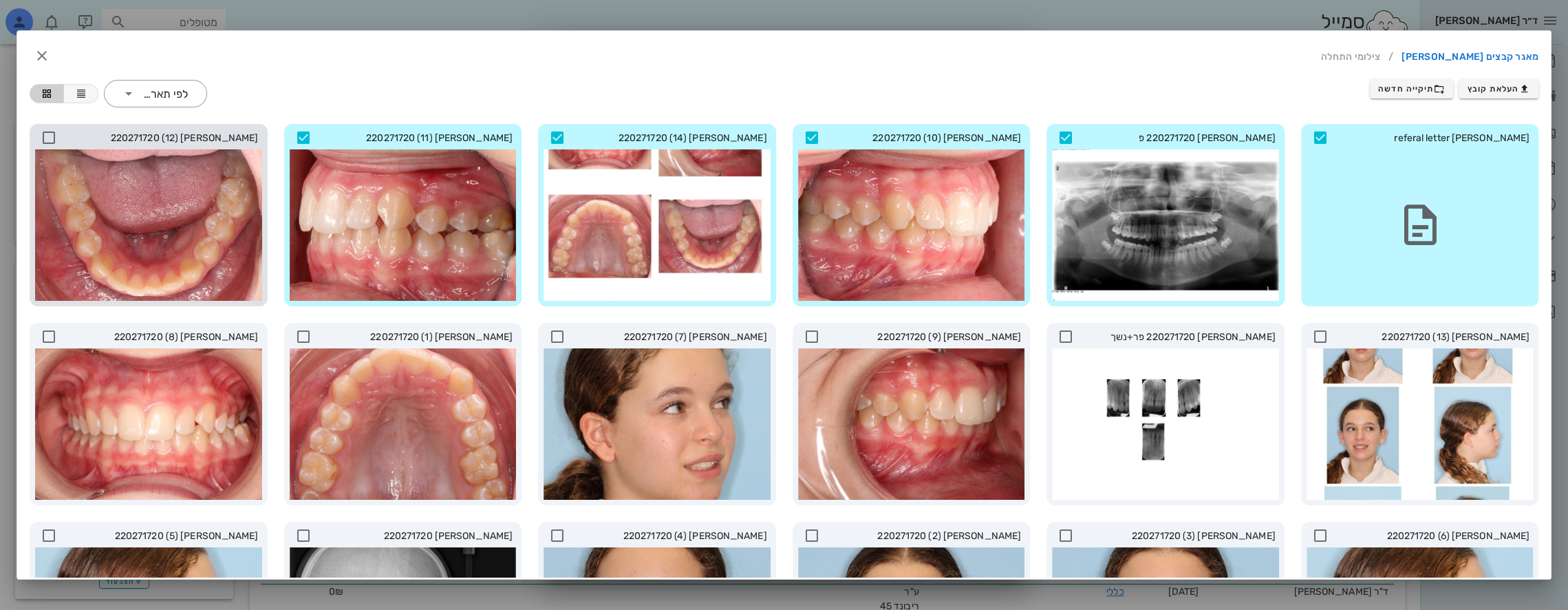
click at [54, 134] on icon at bounding box center [49, 138] width 16 height 17
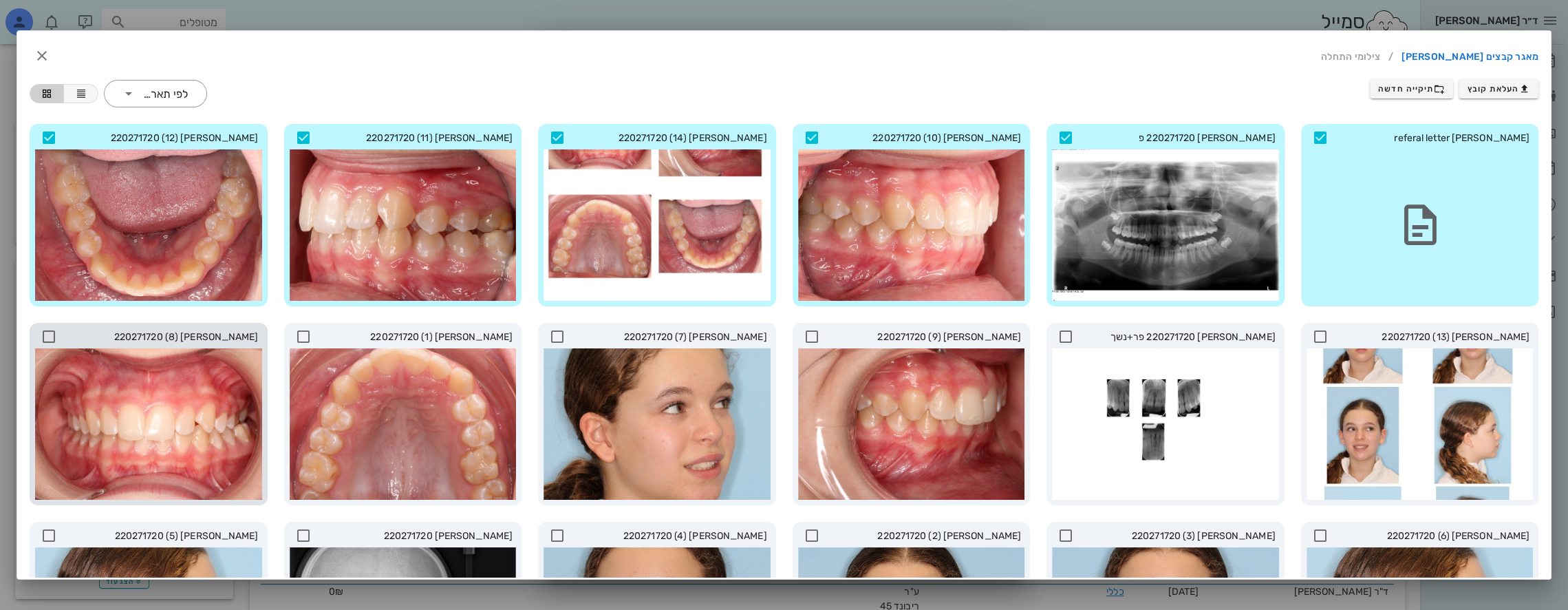
click at [57, 332] on icon at bounding box center [49, 337] width 16 height 17
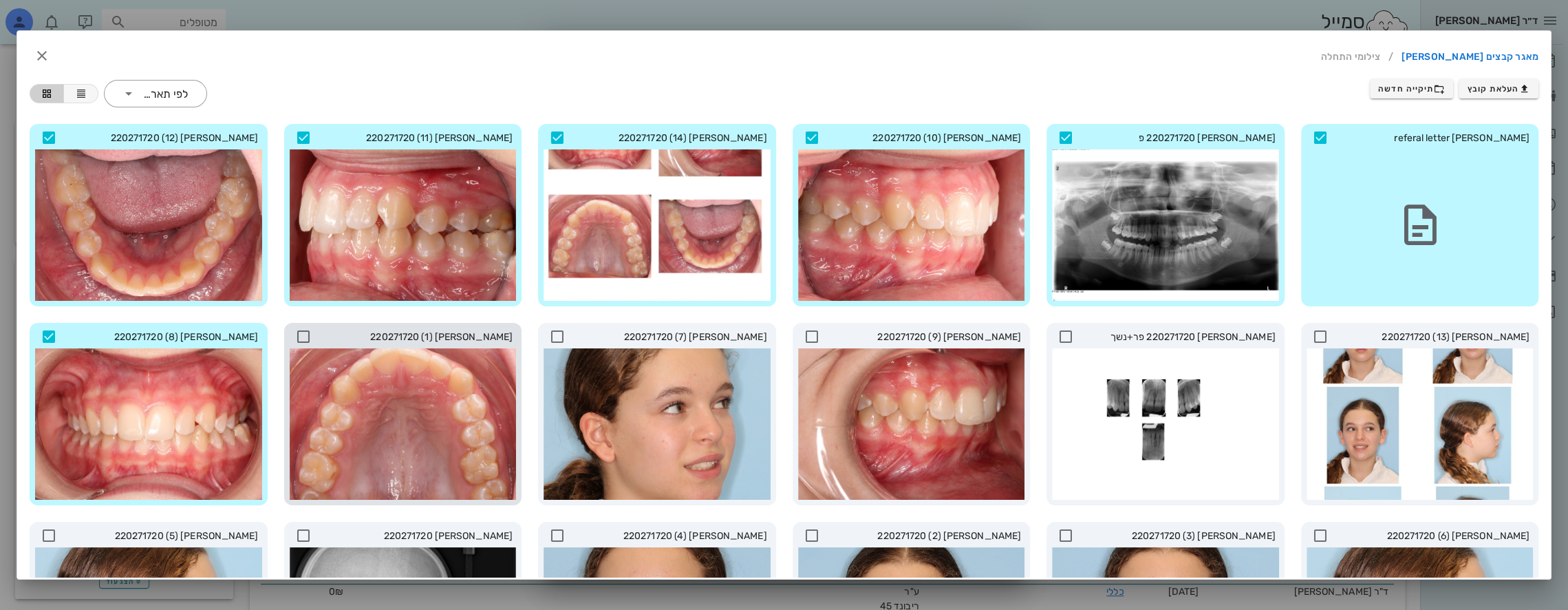
click at [321, 334] on div "[PERSON_NAME] 220271720 (1)" at bounding box center [403, 337] width 227 height 17
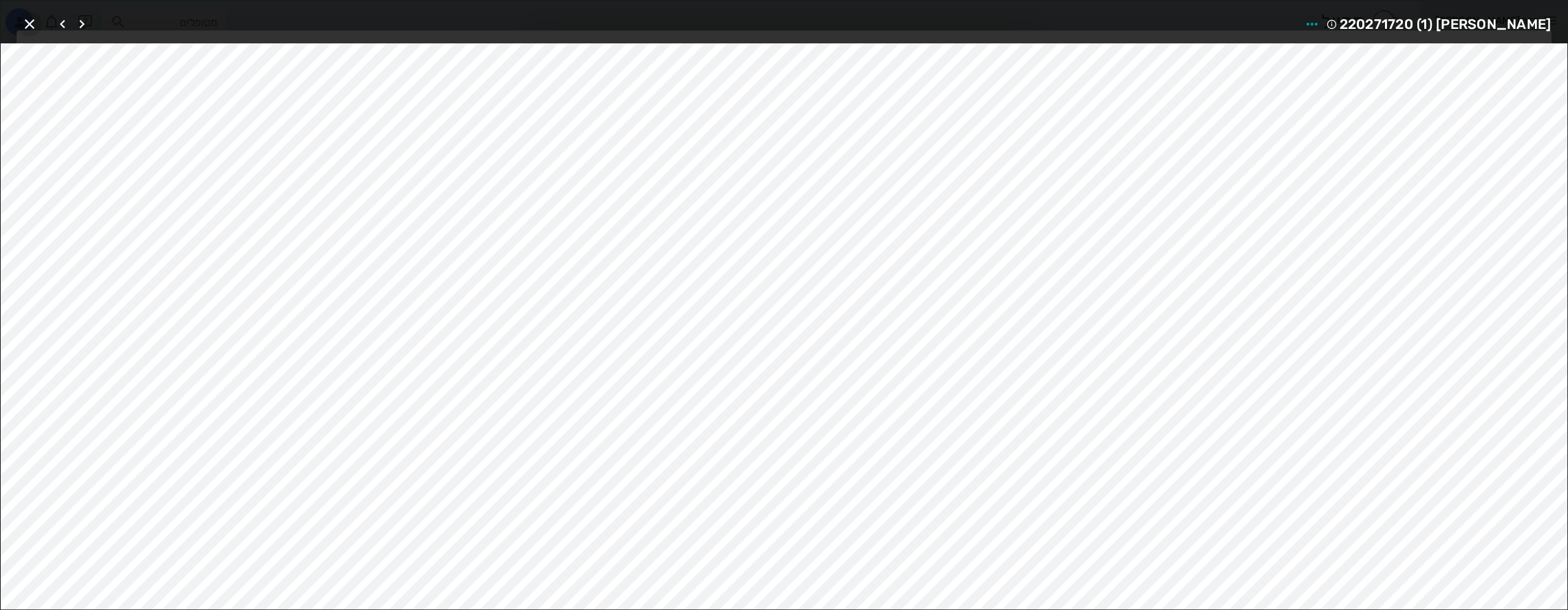
click at [32, 26] on icon "button" at bounding box center [30, 24] width 16 height 17
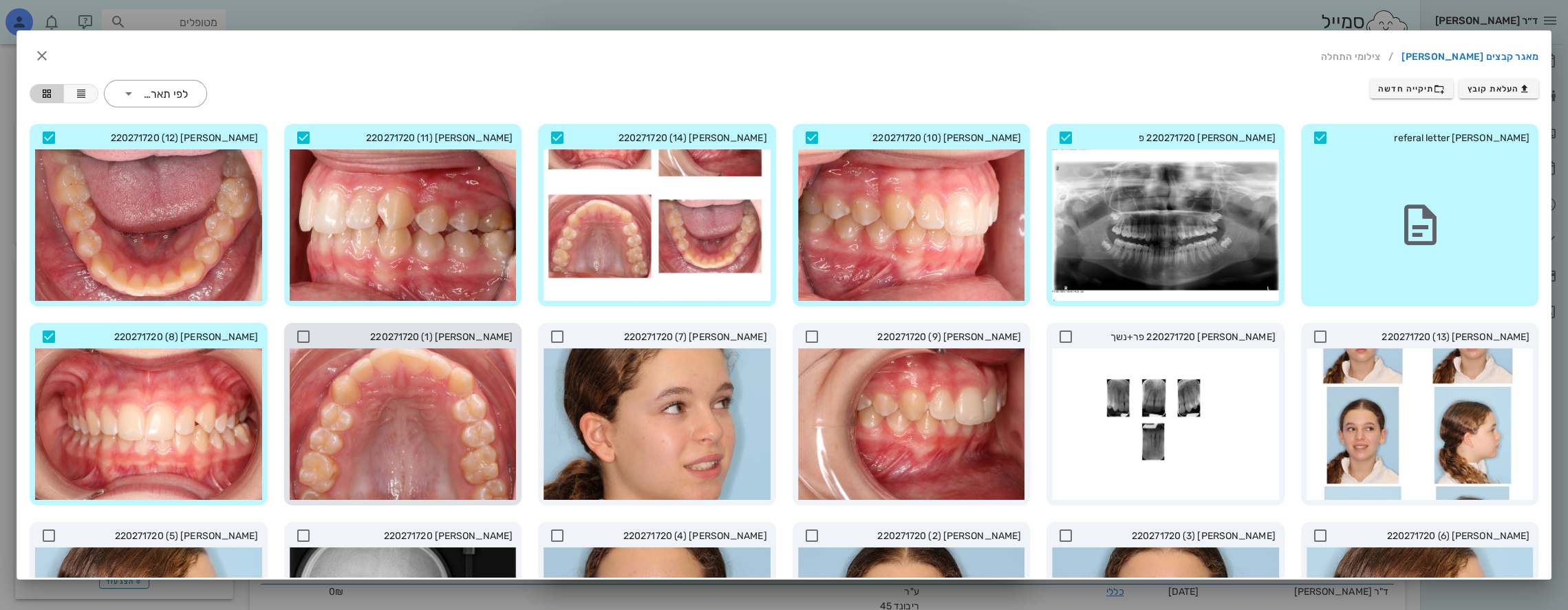
click at [312, 338] on icon at bounding box center [304, 337] width 16 height 17
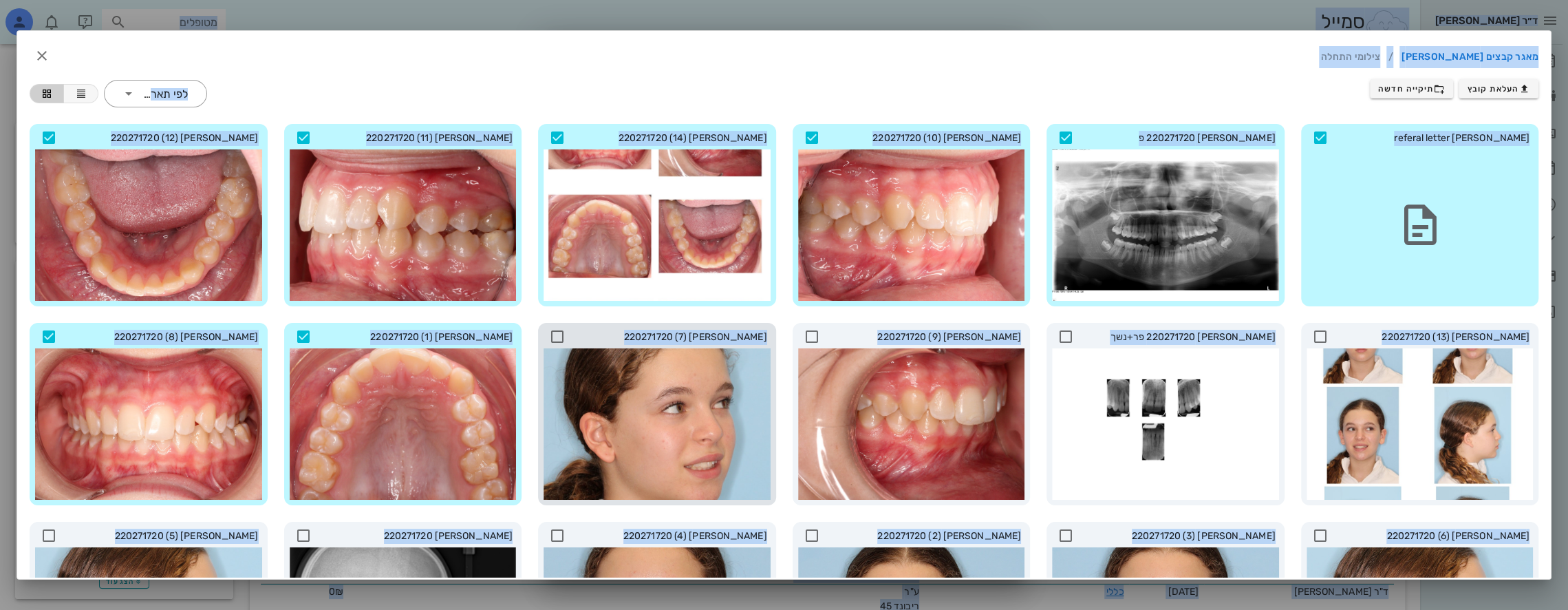
drag, startPoint x: 563, startPoint y: 333, endPoint x: 742, endPoint y: 343, distance: 179.3
click at [563, 333] on icon at bounding box center [558, 337] width 16 height 17
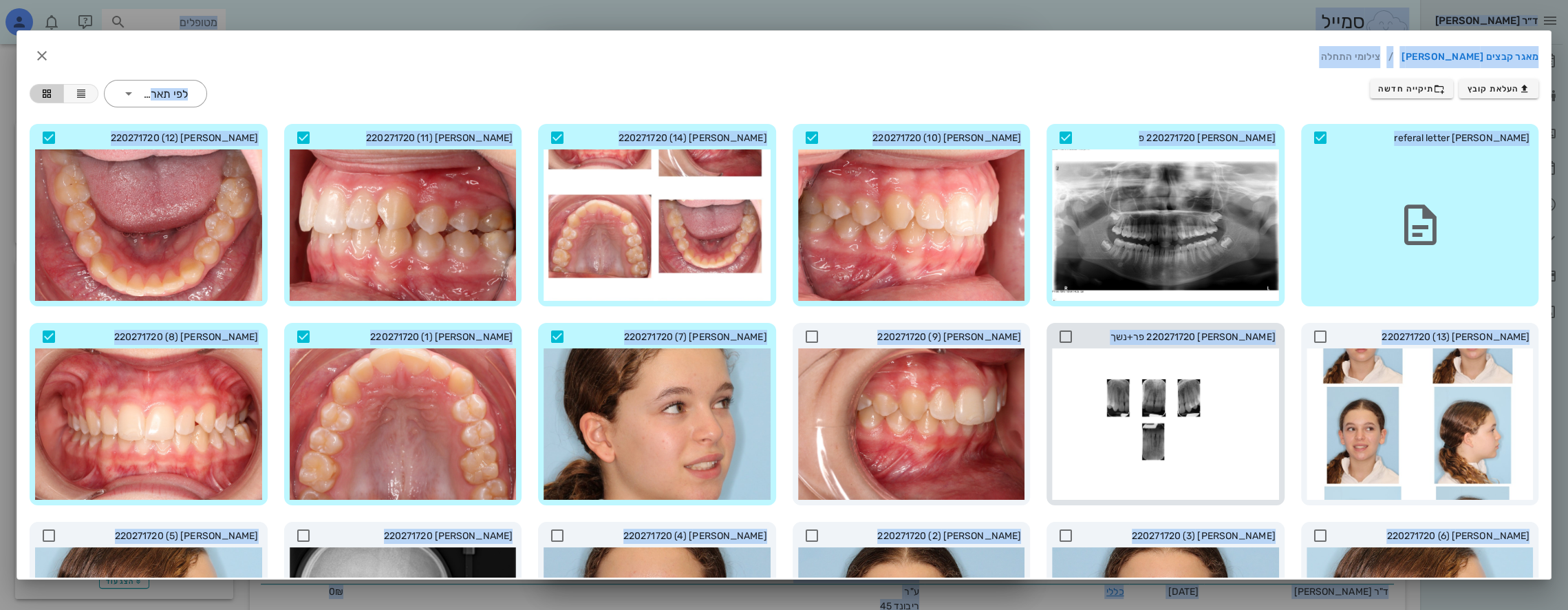
click at [1070, 333] on icon at bounding box center [1066, 337] width 16 height 17
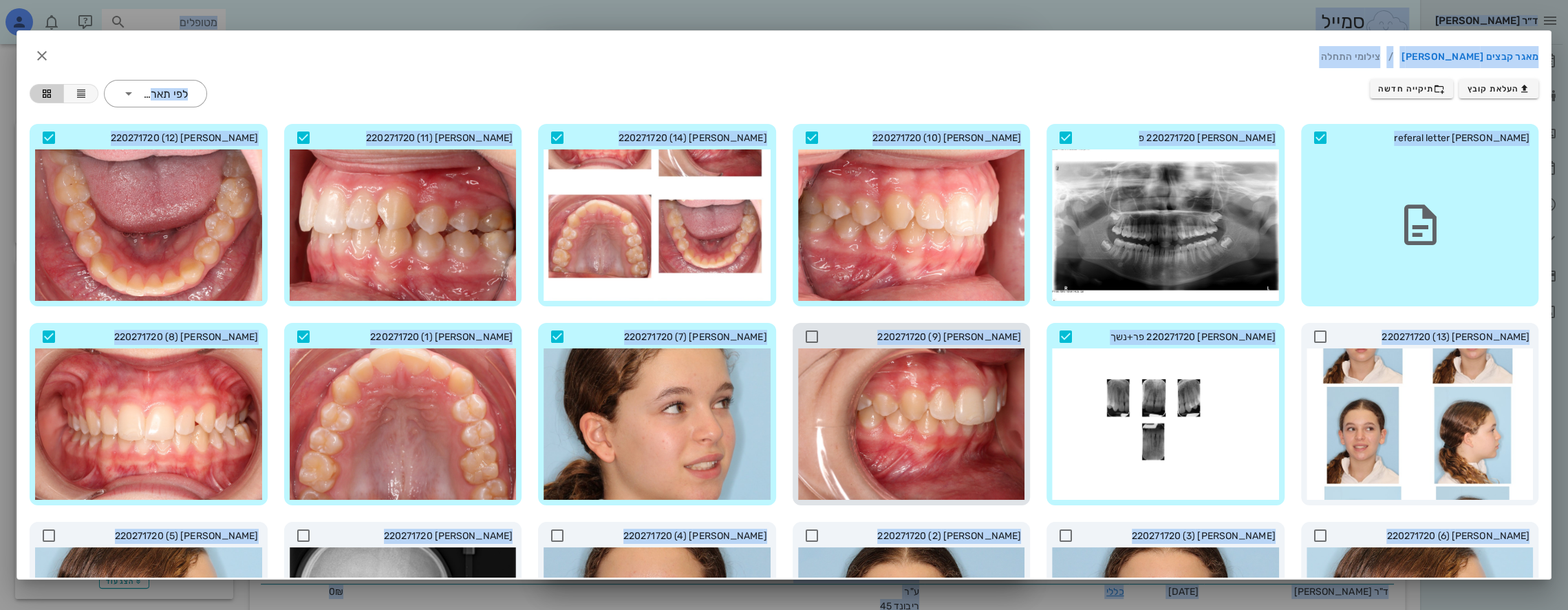
click at [820, 333] on icon at bounding box center [812, 337] width 16 height 17
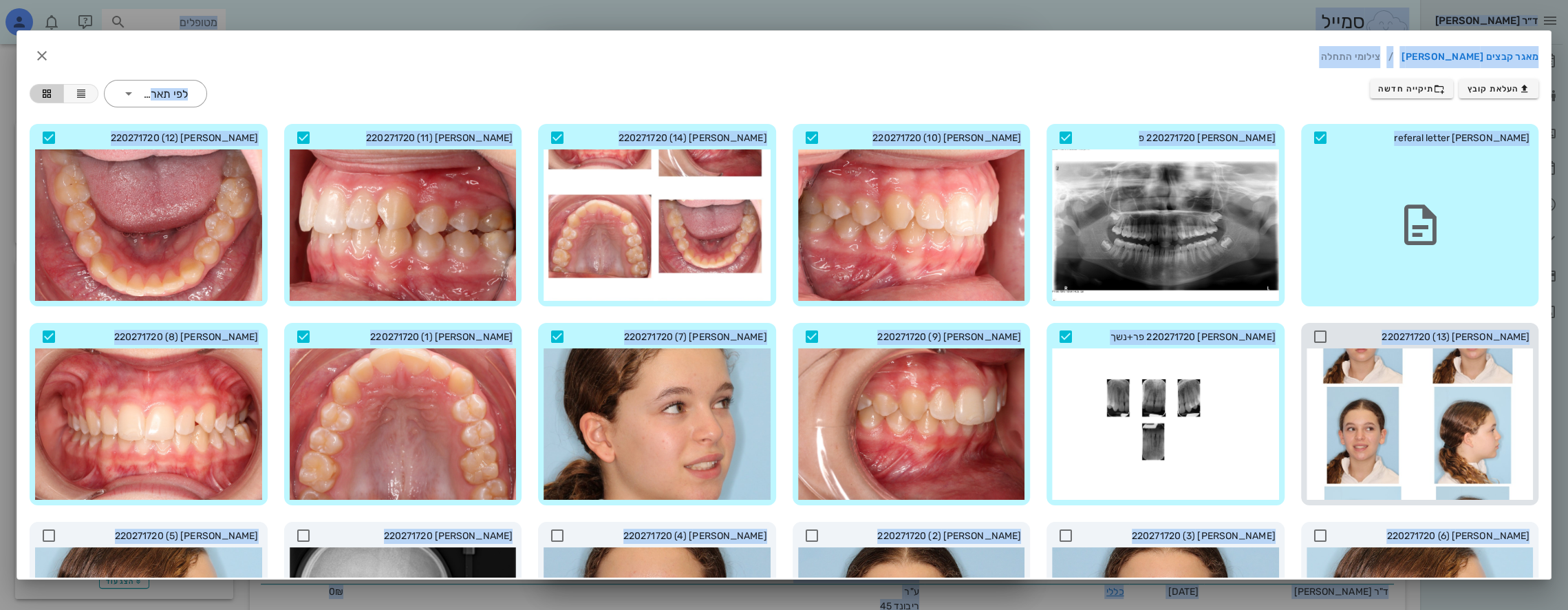
click at [1320, 332] on icon at bounding box center [1321, 337] width 16 height 17
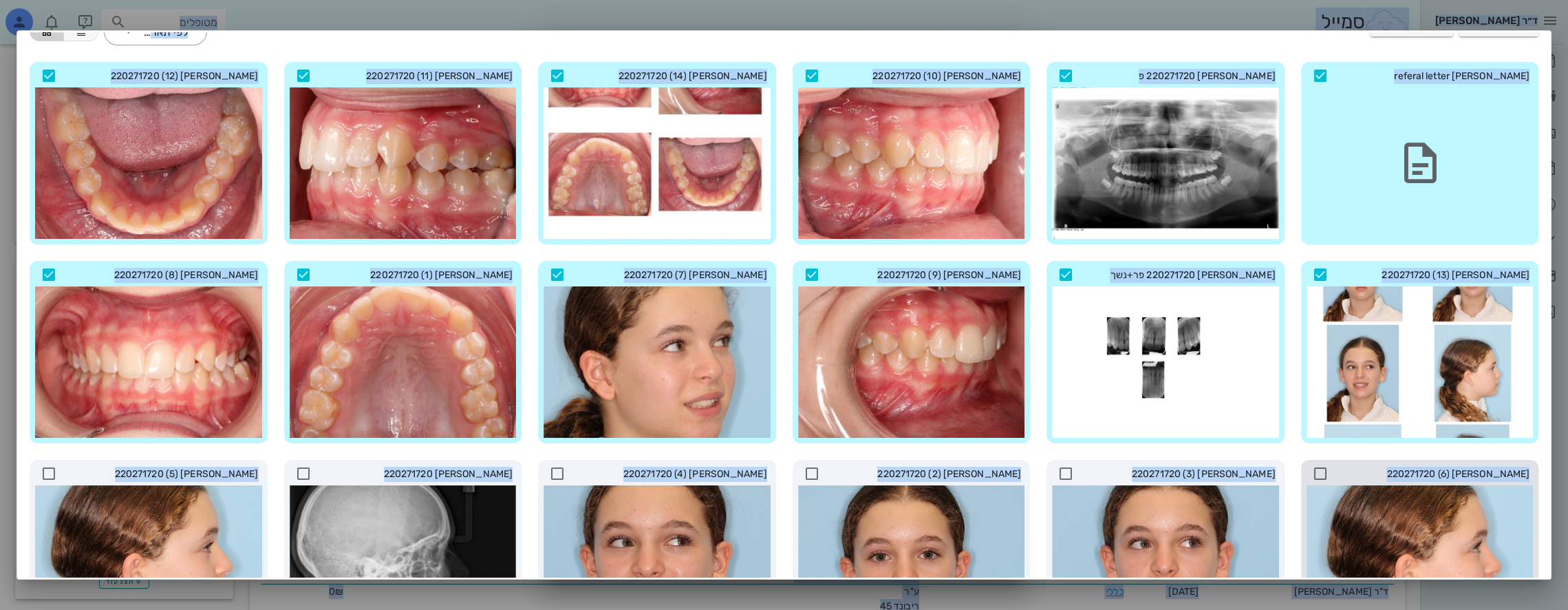
scroll to position [171, 0]
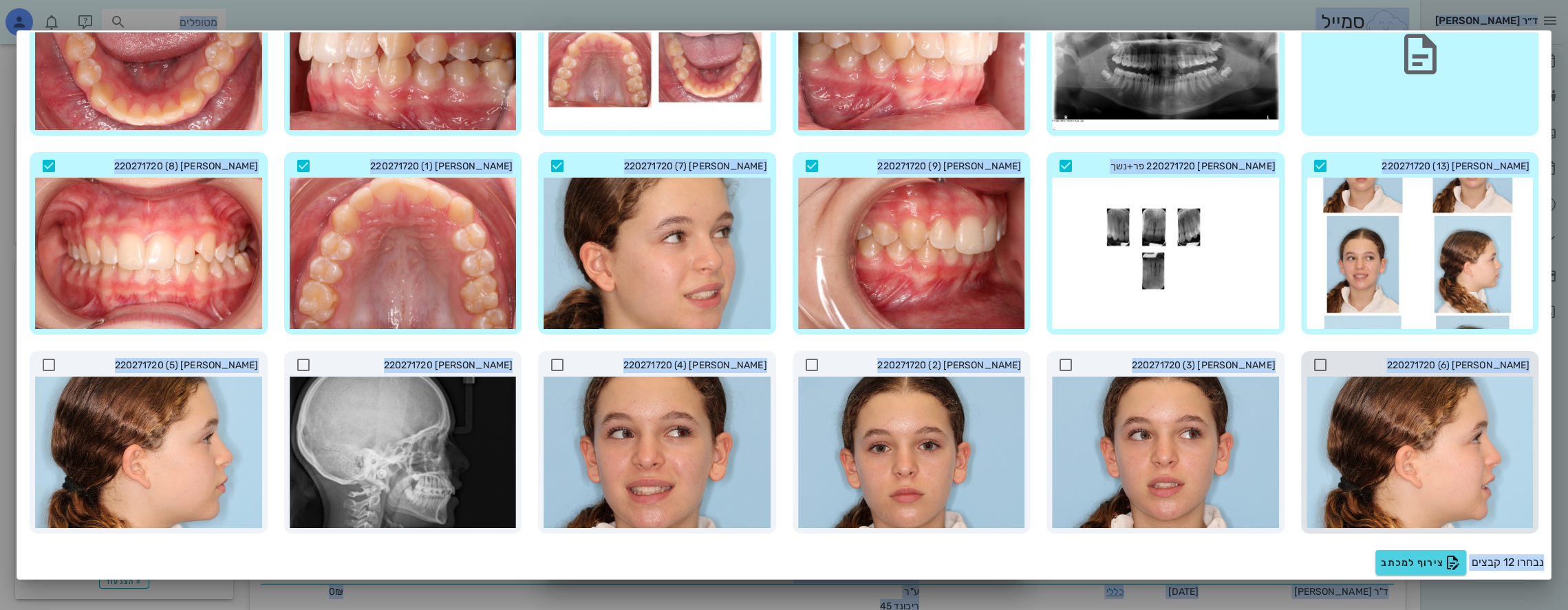
click at [1321, 362] on icon at bounding box center [1321, 365] width 16 height 17
drag, startPoint x: 1072, startPoint y: 359, endPoint x: 970, endPoint y: 356, distance: 102.0
click at [1072, 359] on icon at bounding box center [1066, 365] width 16 height 17
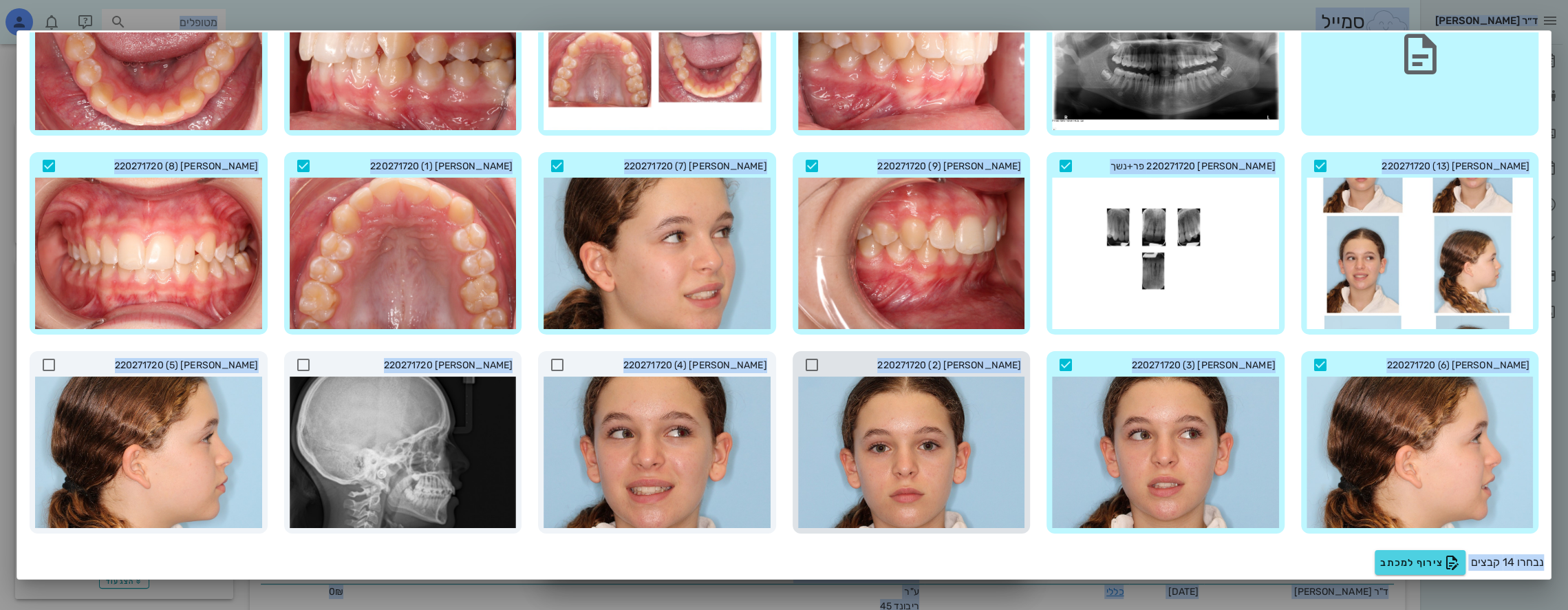
click at [820, 362] on icon at bounding box center [812, 365] width 16 height 17
click at [562, 362] on icon at bounding box center [558, 365] width 16 height 17
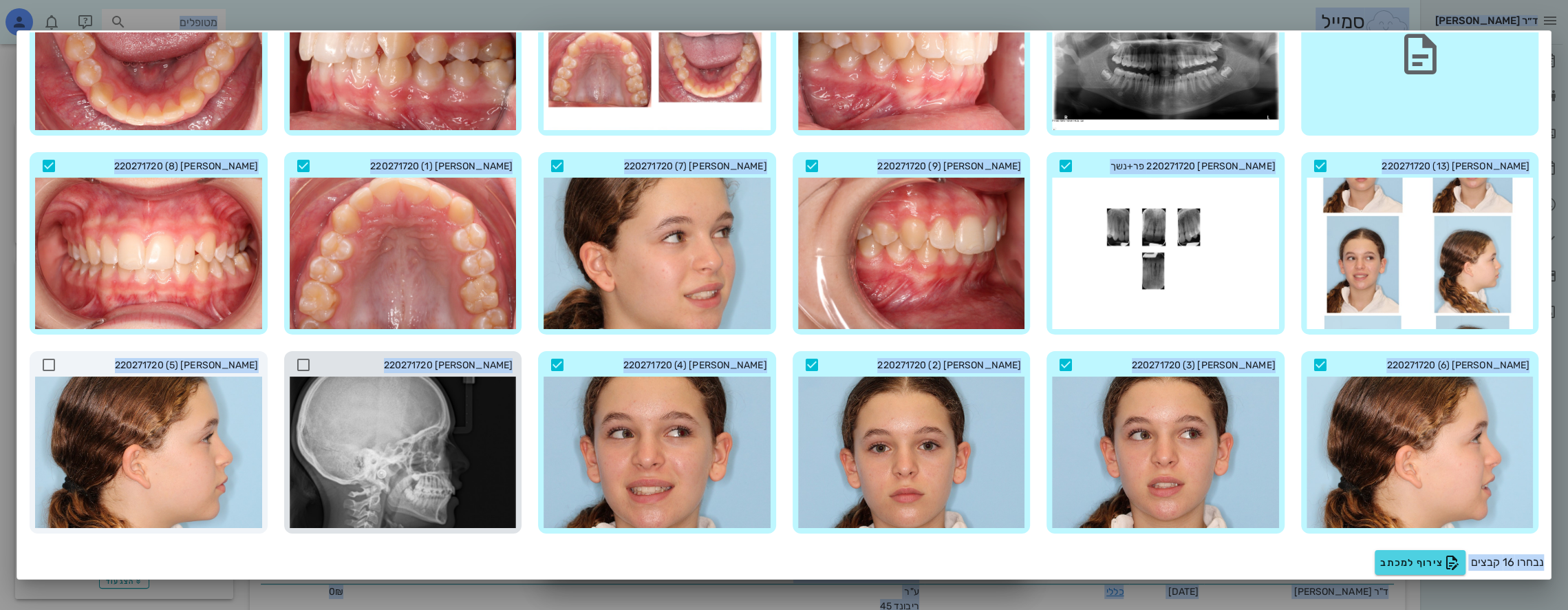
click at [312, 365] on icon at bounding box center [304, 365] width 16 height 17
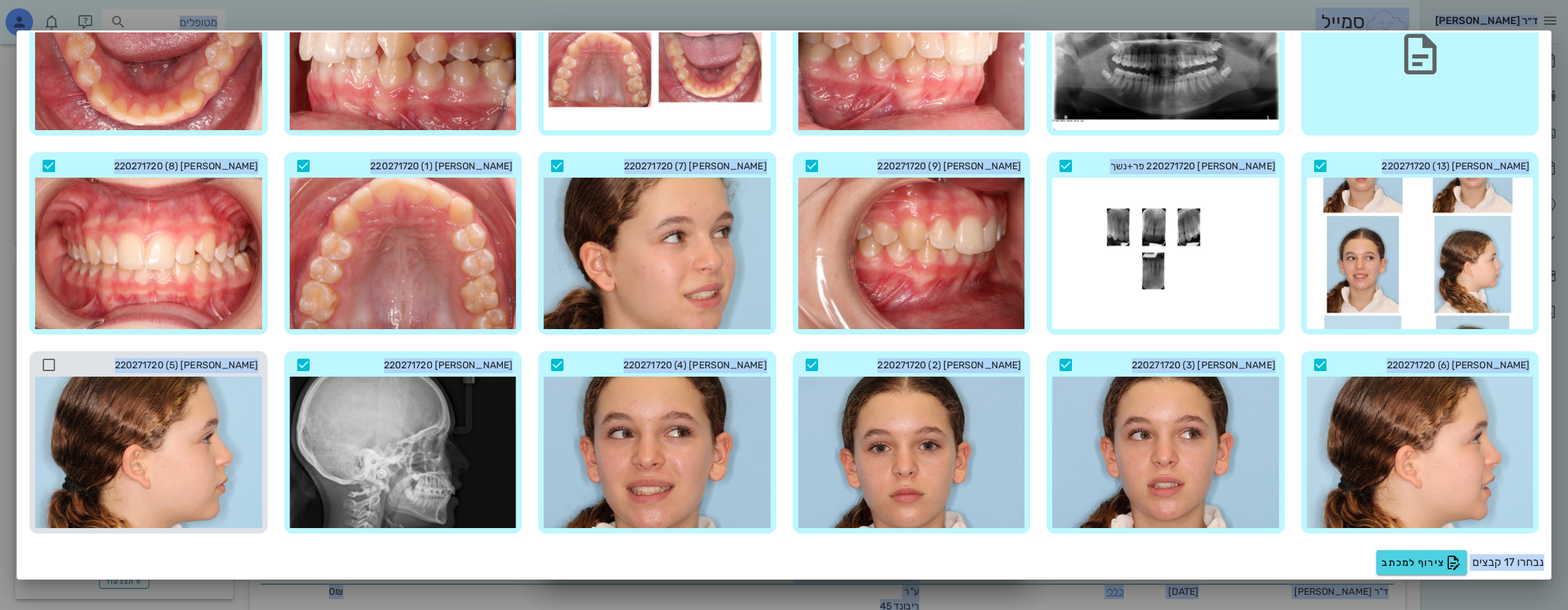
click at [57, 362] on icon at bounding box center [49, 365] width 16 height 17
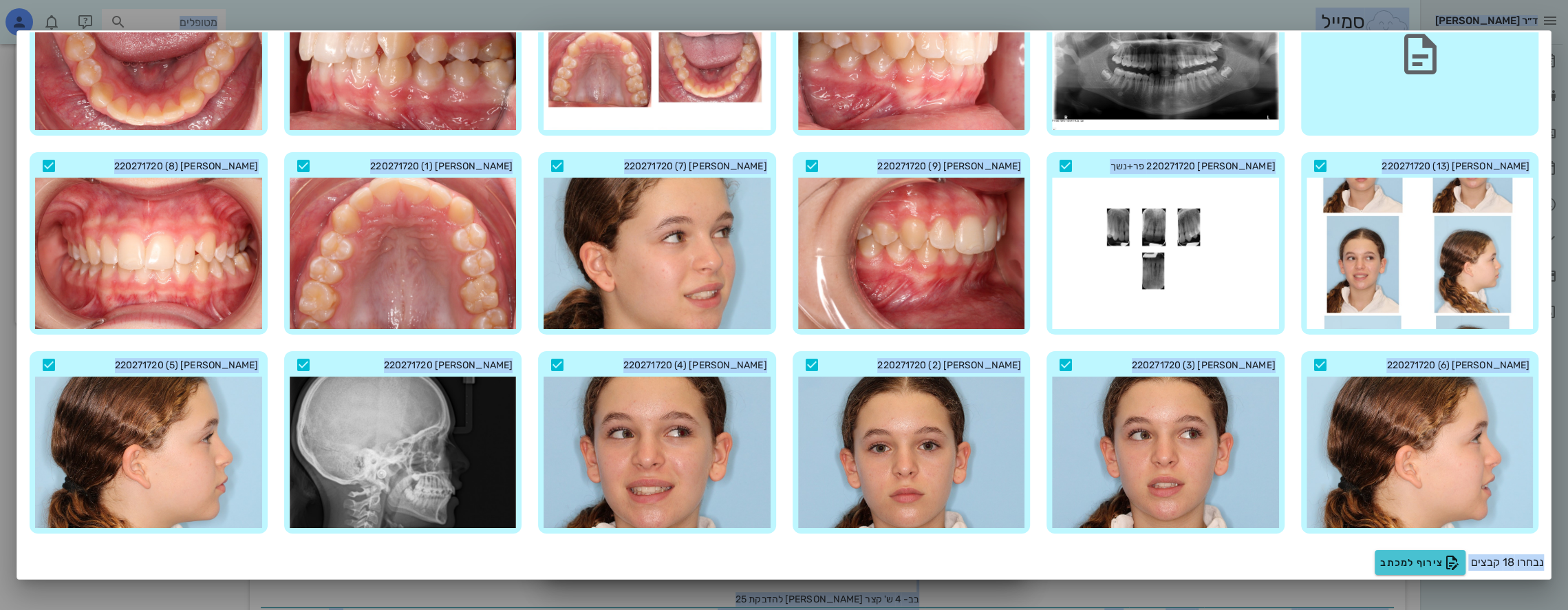
click at [1419, 558] on span "צירוף למכתב" at bounding box center [1420, 563] width 80 height 17
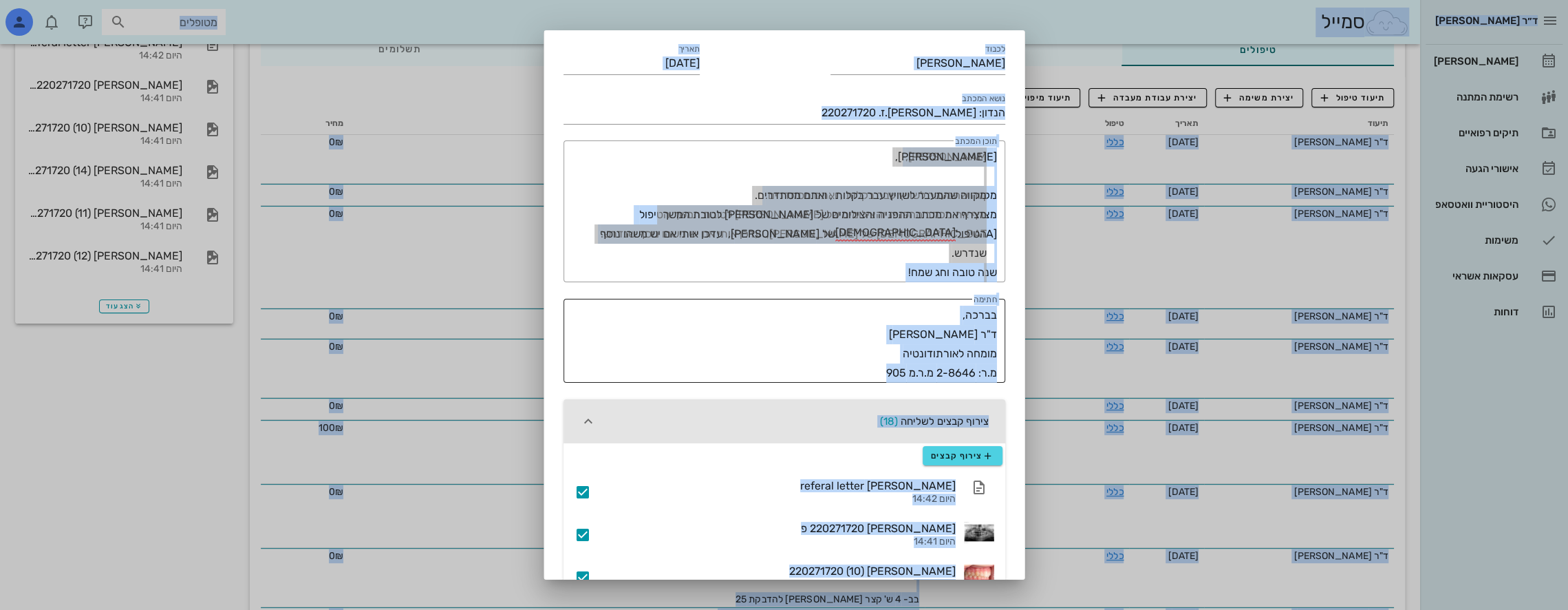
scroll to position [0, 0]
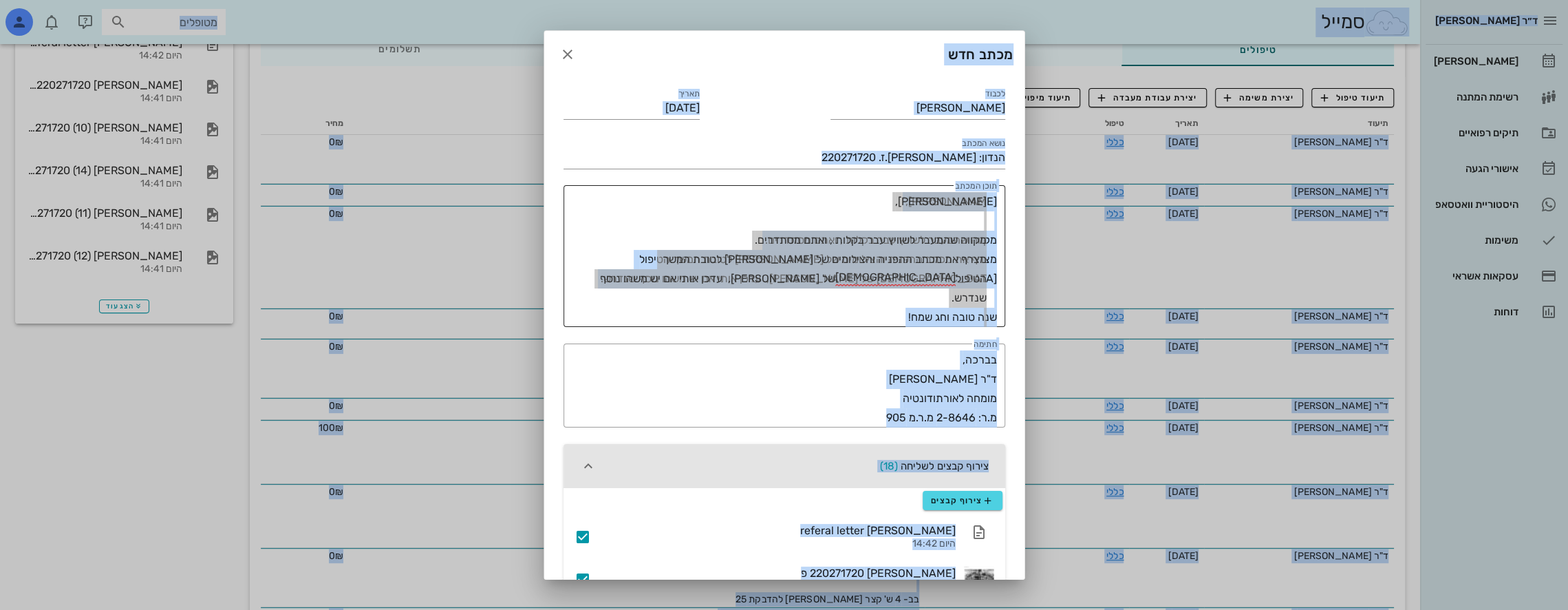
click at [665, 197] on textarea "[PERSON_NAME], מקווה שהמעבר לשוויץ עבר בקלות , ואתם מסתדרים. מצרף את מכתב ההפני…" at bounding box center [782, 260] width 431 height 135
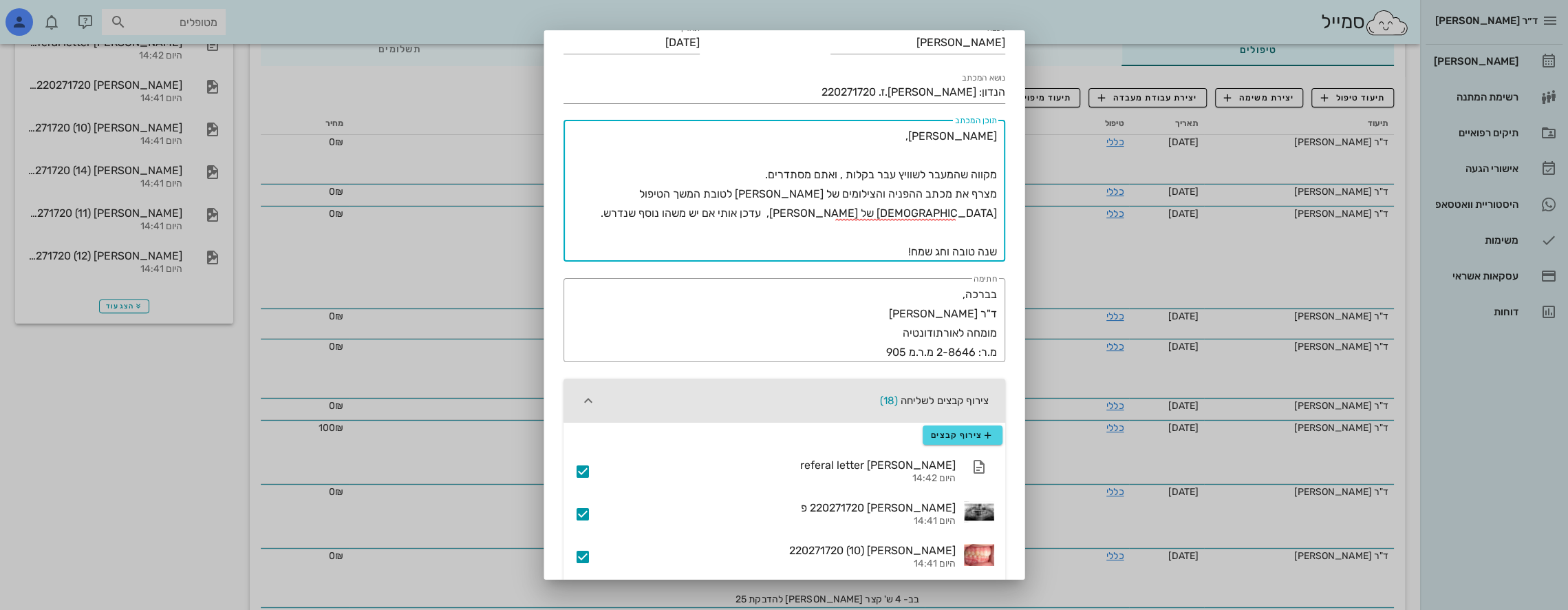
scroll to position [69, 0]
drag, startPoint x: 606, startPoint y: 187, endPoint x: 643, endPoint y: 193, distance: 37.5
click at [643, 193] on textarea "[PERSON_NAME], מקווה שהמעבר לשוויץ עבר בקלות , ואתם מסתדרים. מצרף את מכתב ההפני…" at bounding box center [782, 191] width 431 height 135
click at [638, 196] on textarea "[PERSON_NAME], מקווה שהמעבר לשוויץ עבר בקלות , ואתם מסתדרים. מצרף את מכתב ההפני…" at bounding box center [782, 191] width 431 height 135
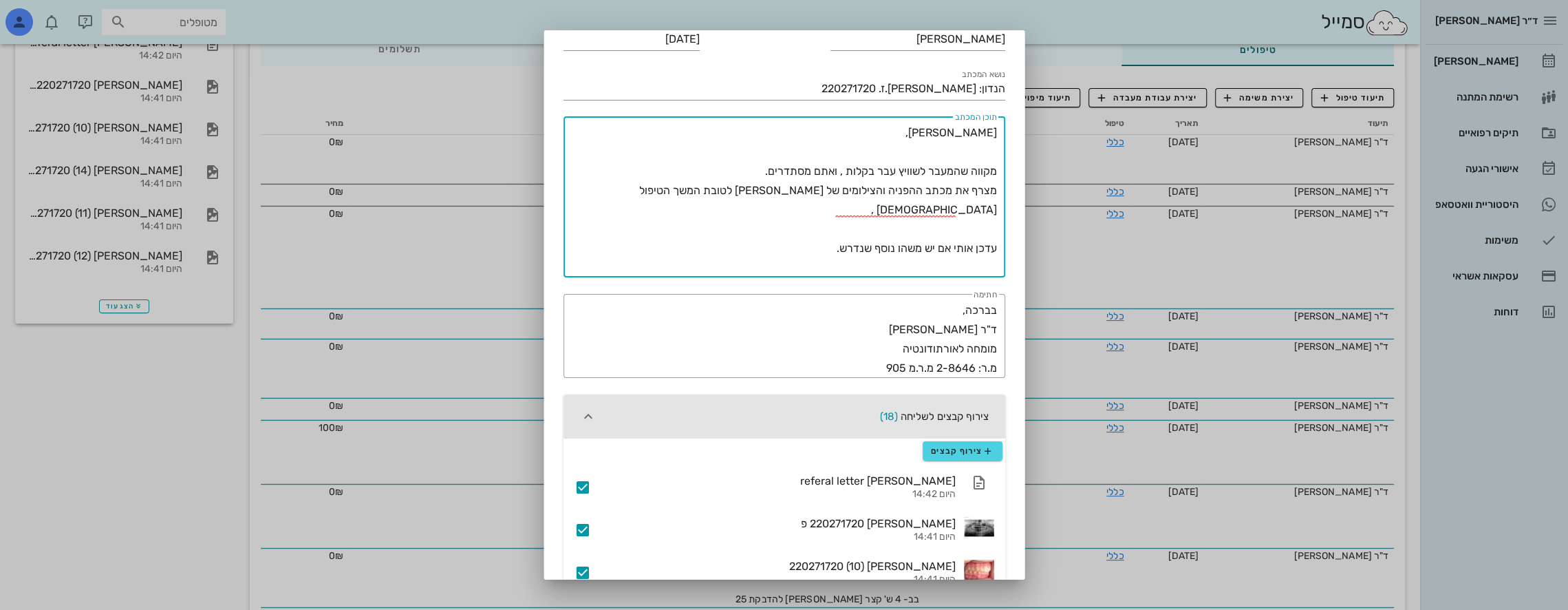
click at [753, 173] on textarea "[PERSON_NAME], מקווה שהמעבר לשוויץ עבר בקלות , ואתם מסתדרים. מצרף את מכתב ההפני…" at bounding box center [782, 200] width 431 height 154
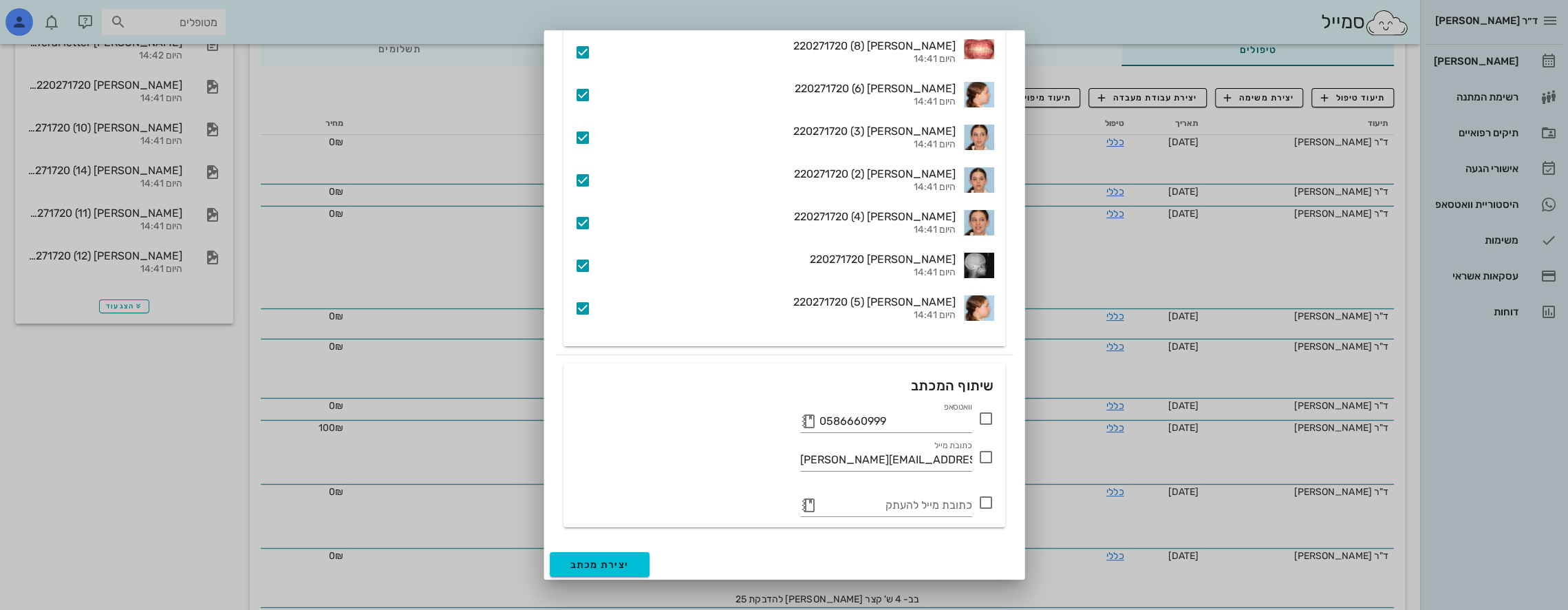
scroll to position [995, 0]
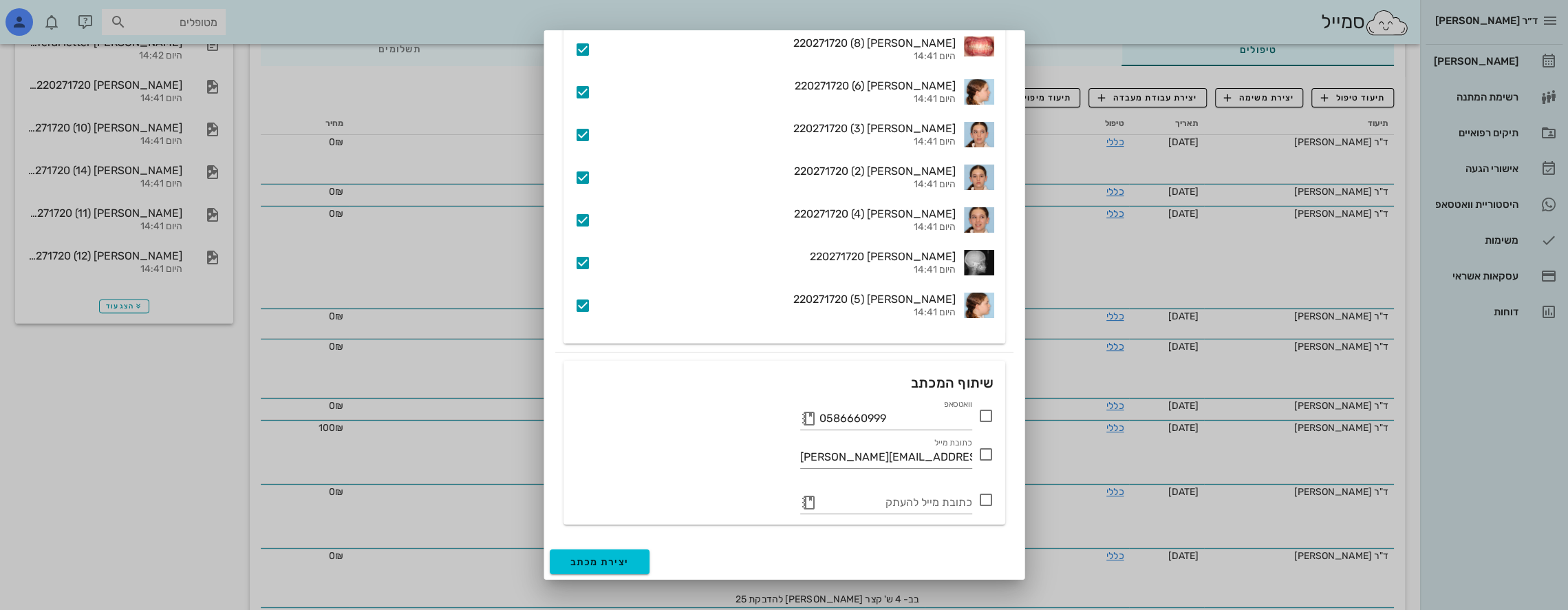
type textarea "[PERSON_NAME], מקווה שהמעבר לשוויץ עבר בקלות , ואתם מסתדרים. מצרף את מכתב ההפני…"
click at [986, 411] on icon at bounding box center [986, 416] width 16 height 17
click at [987, 447] on div at bounding box center [986, 454] width 23 height 23
checkbox input "true"
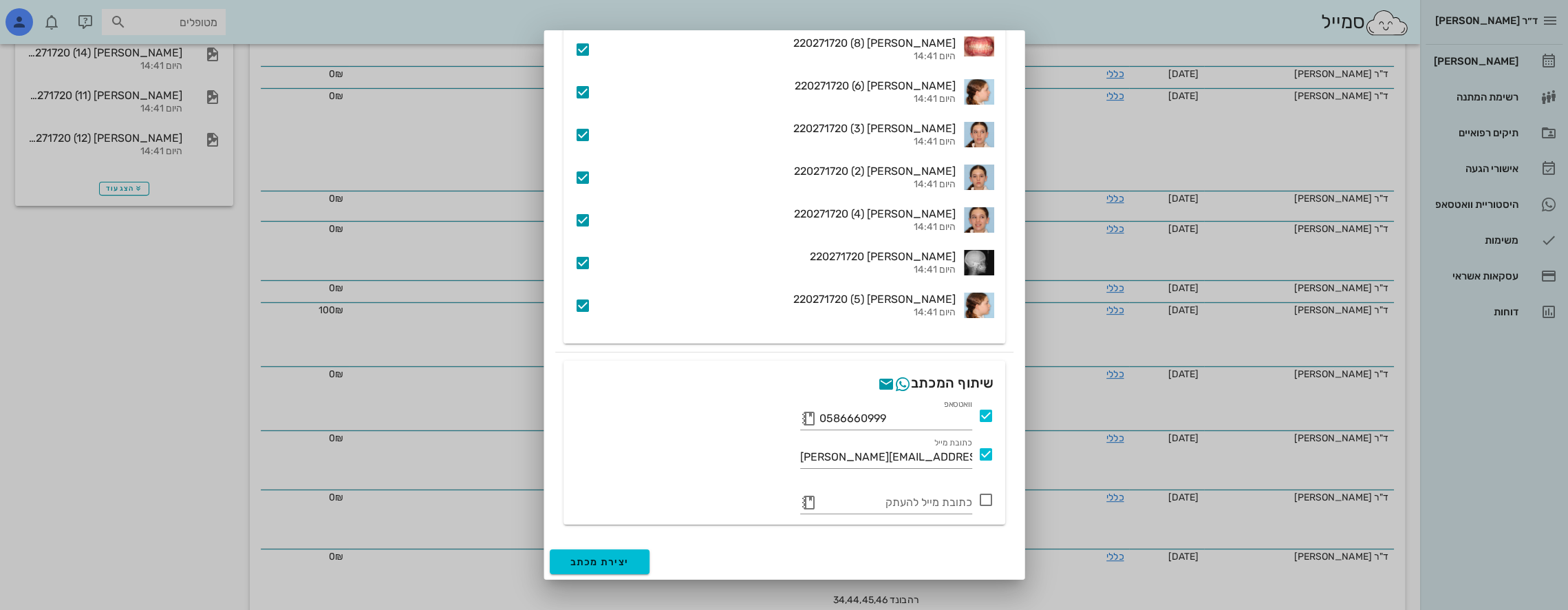
scroll to position [688, 0]
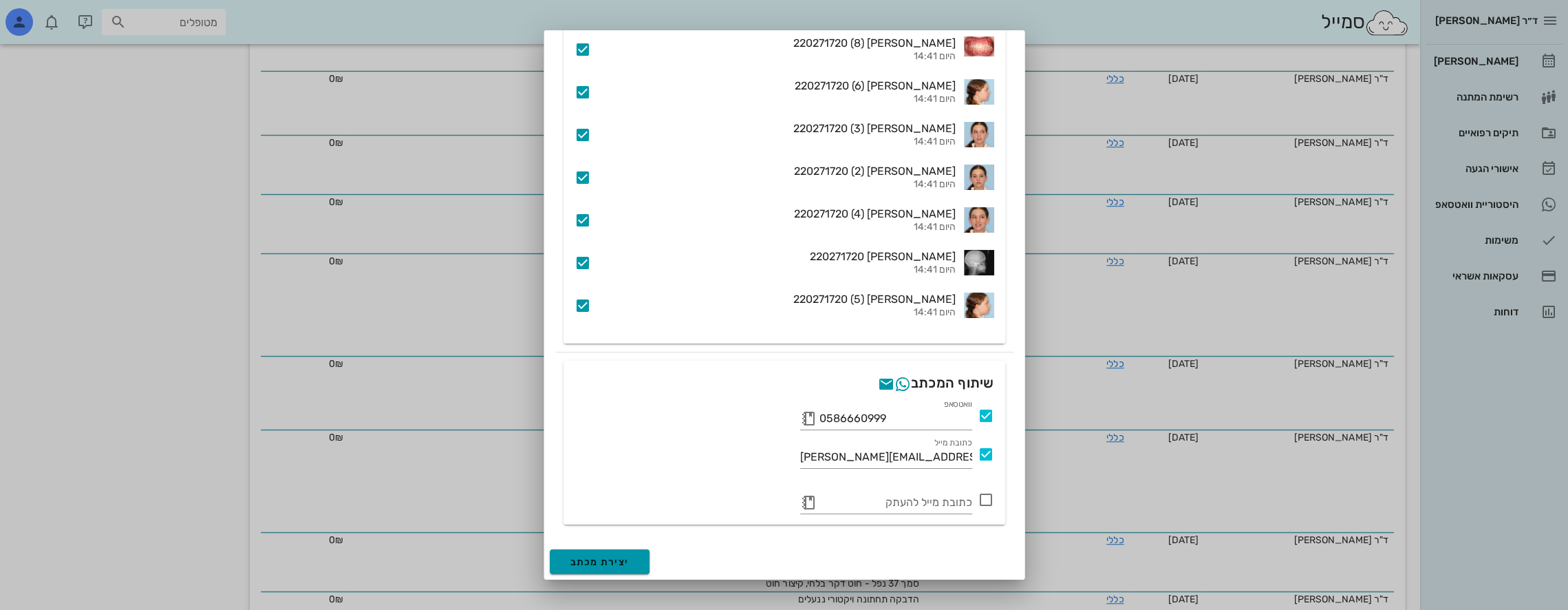
click at [618, 561] on span "יצירת מכתב" at bounding box center [600, 562] width 59 height 12
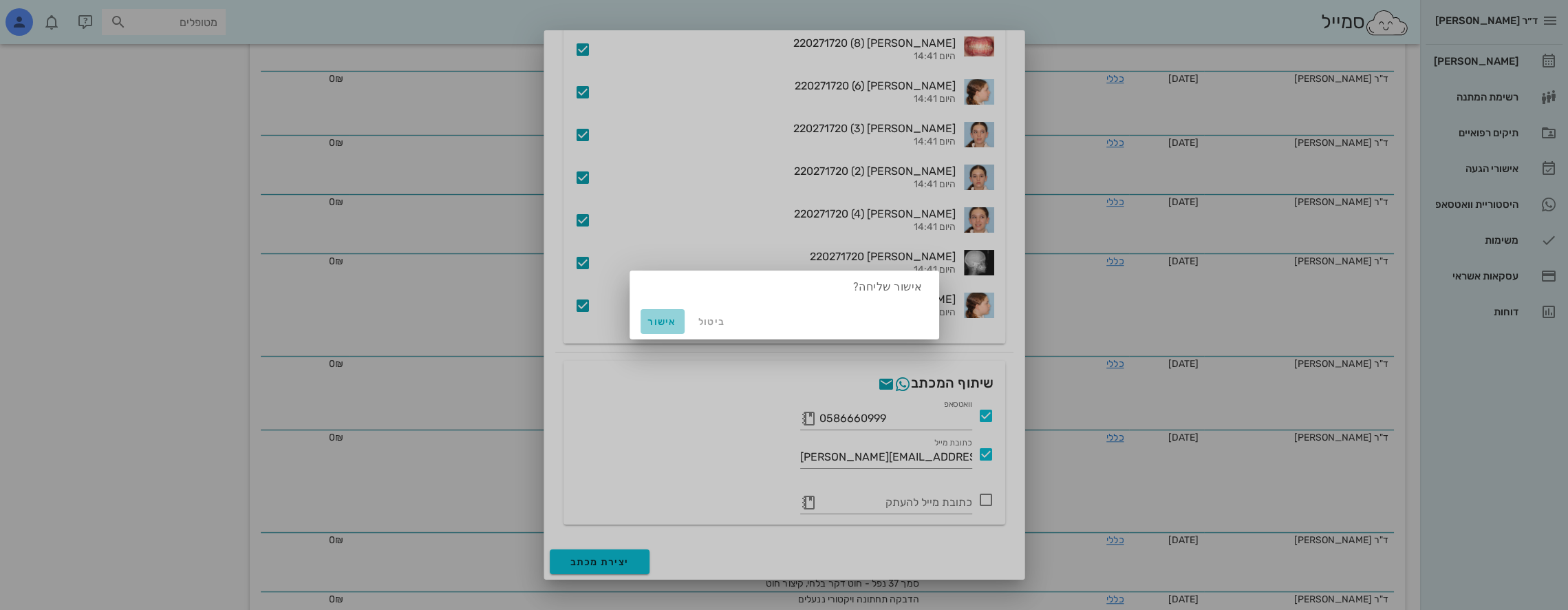
click at [663, 319] on span "אישור" at bounding box center [662, 322] width 33 height 12
